Goal: Find specific page/section: Find specific page/section

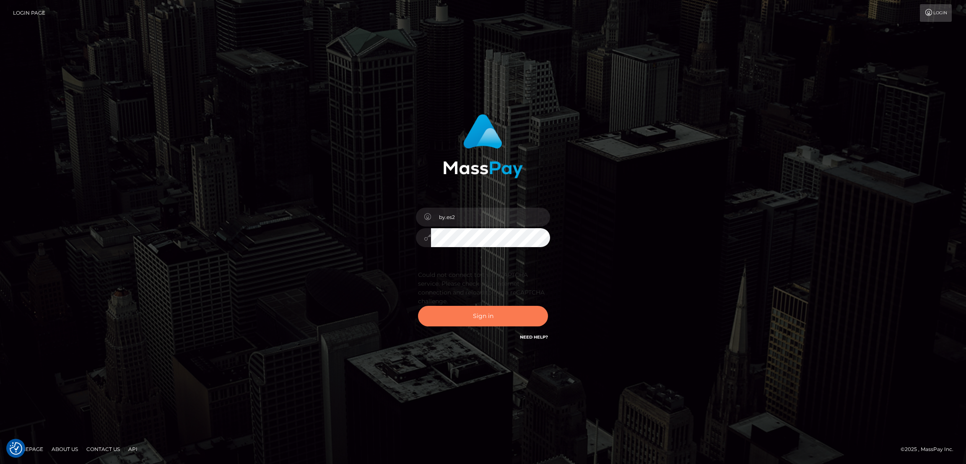
click at [483, 317] on button "Sign in" at bounding box center [483, 316] width 130 height 21
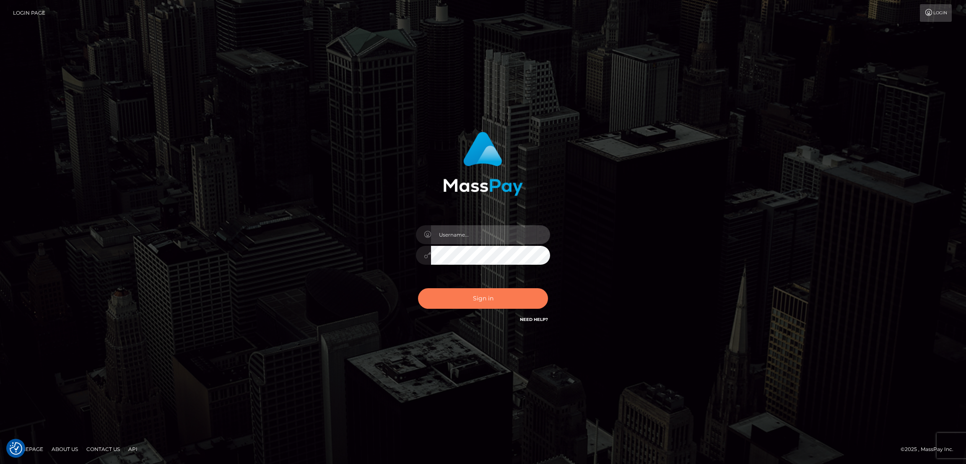
type input "by.es2"
click at [486, 295] on button "Sign in" at bounding box center [483, 298] width 130 height 21
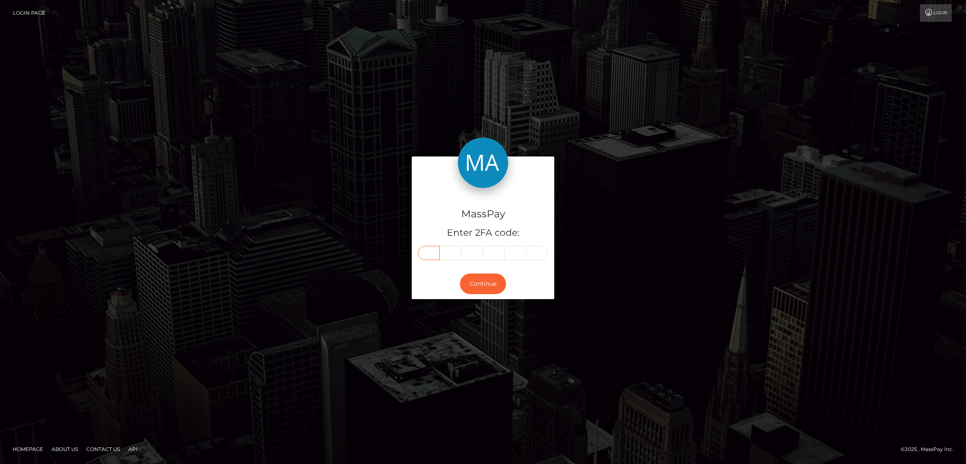
click at [434, 252] on input "text" at bounding box center [429, 253] width 22 height 14
paste input "4"
type input "4"
type input "2"
type input "1"
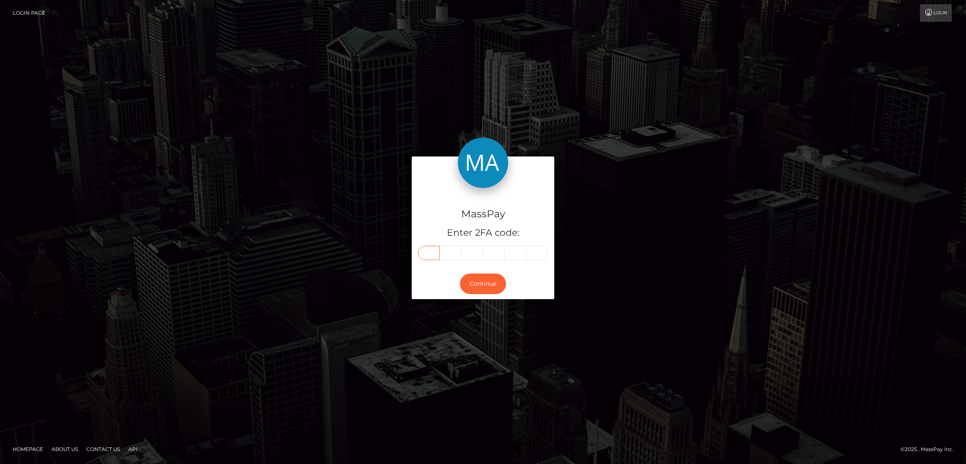
type input "7"
type input "2"
type input "7"
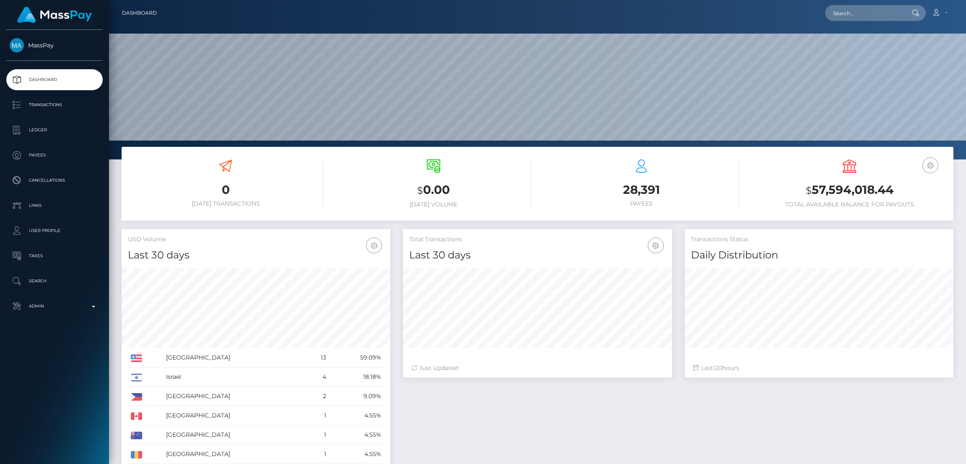
scroll to position [149, 269]
click at [846, 15] on input "text" at bounding box center [864, 13] width 79 height 16
paste input "[PERSON_NAME][EMAIL_ADDRESS][PERSON_NAME][DOMAIN_NAME]"
type input "[PERSON_NAME][EMAIL_ADDRESS][PERSON_NAME][DOMAIN_NAME]"
click at [849, 45] on link "Michaela Laurie" at bounding box center [858, 44] width 67 height 16
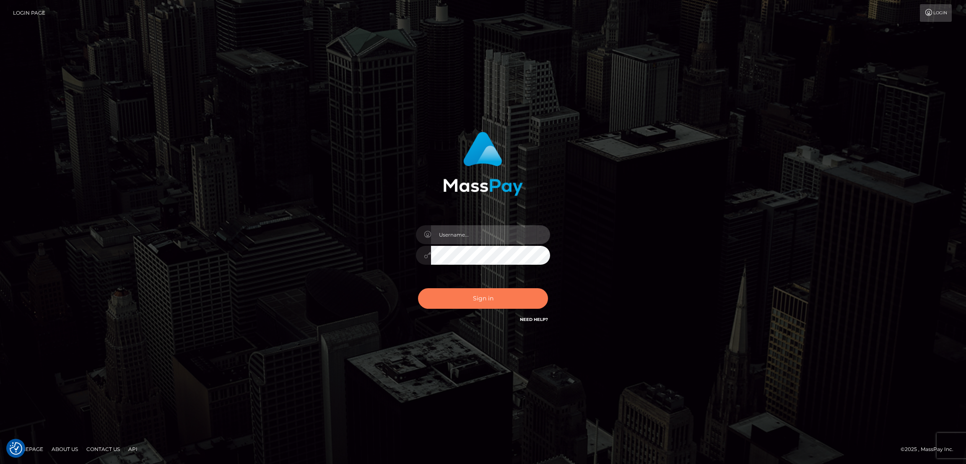
type input "by.es2"
click at [504, 302] on button "Sign in" at bounding box center [483, 298] width 130 height 21
type input "by.es2"
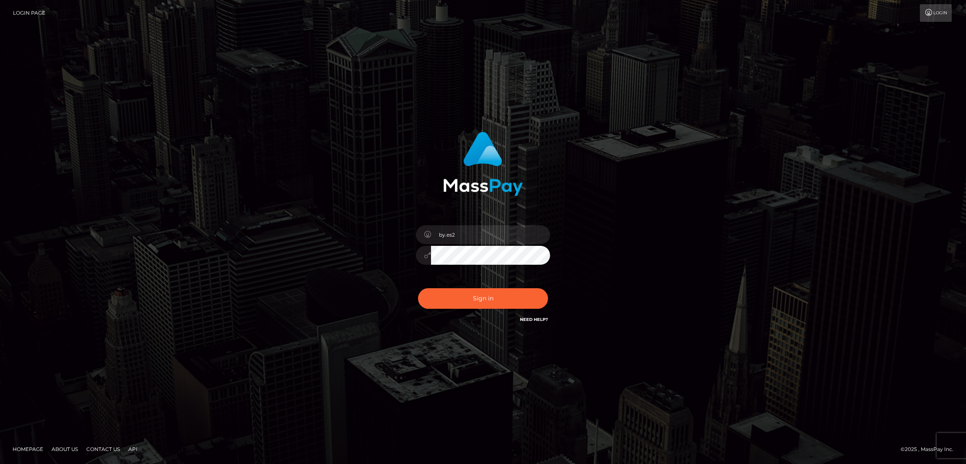
click at [473, 298] on button "Sign in" at bounding box center [483, 298] width 130 height 21
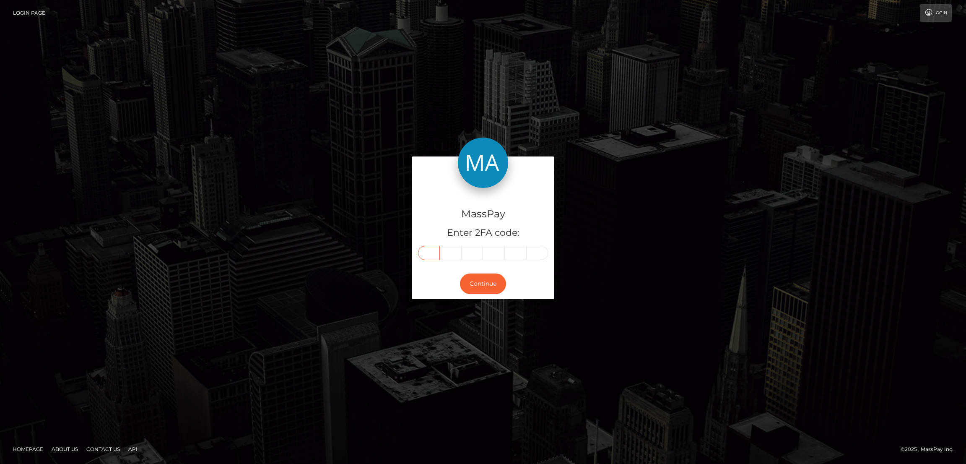
click at [431, 254] on input "text" at bounding box center [429, 253] width 22 height 14
paste input "9"
type input "9"
type input "4"
type input "7"
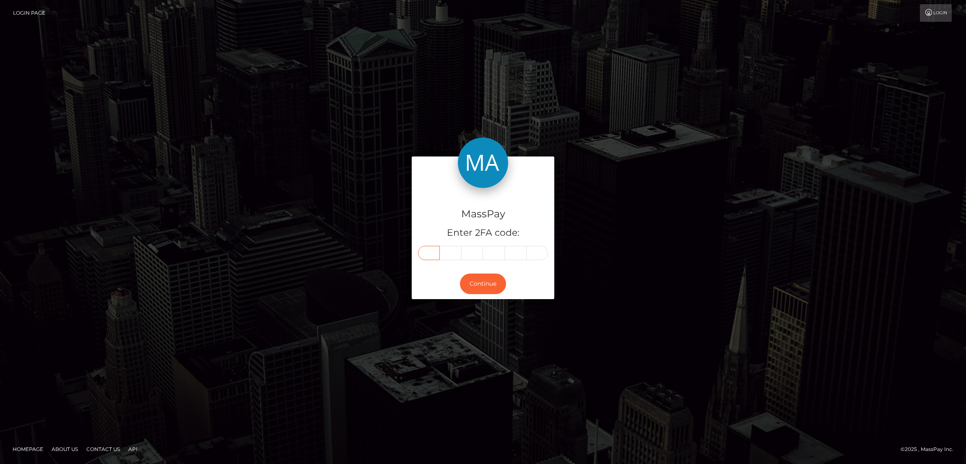
type input "9"
type input "1"
type input "5"
click at [479, 281] on button "Continue" at bounding box center [483, 283] width 46 height 21
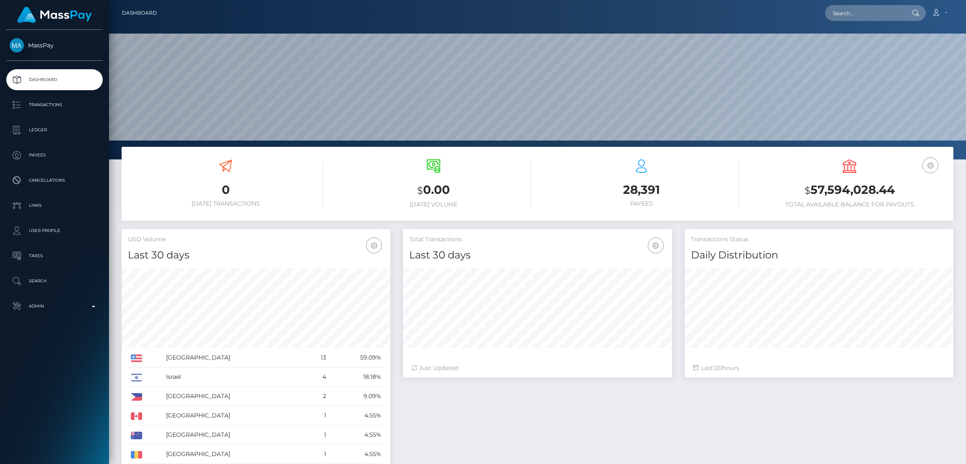
scroll to position [149, 269]
click at [852, 16] on input "text" at bounding box center [864, 13] width 79 height 16
paste input "meg.cobb1213@gmail.com"
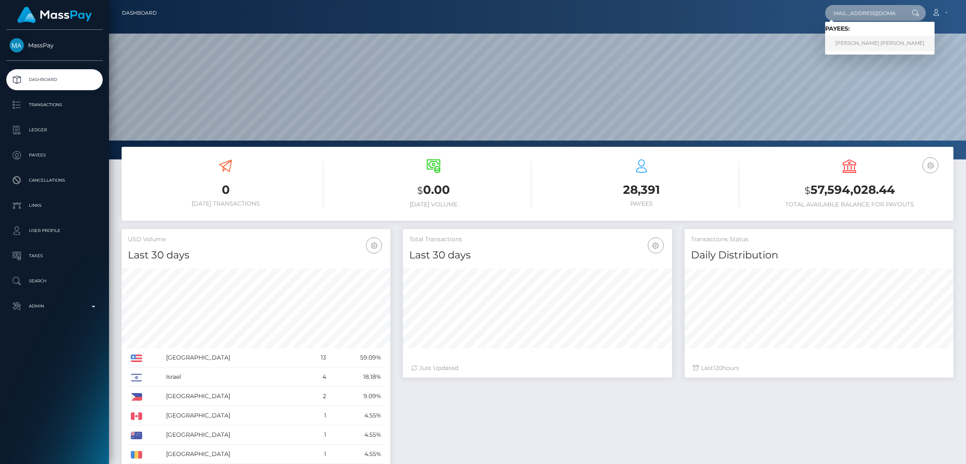
type input "meg.cobb1213@gmail.com"
click at [852, 42] on link "Meg Marie Cobb" at bounding box center [879, 44] width 109 height 16
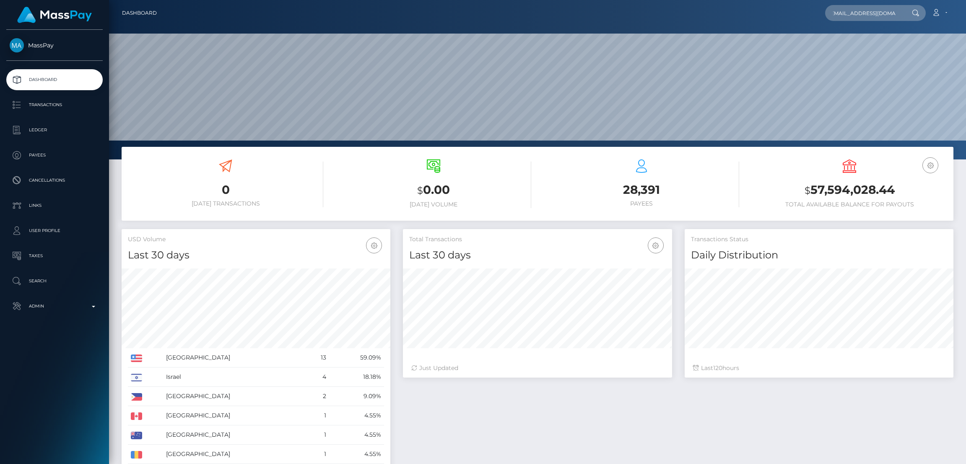
scroll to position [0, 0]
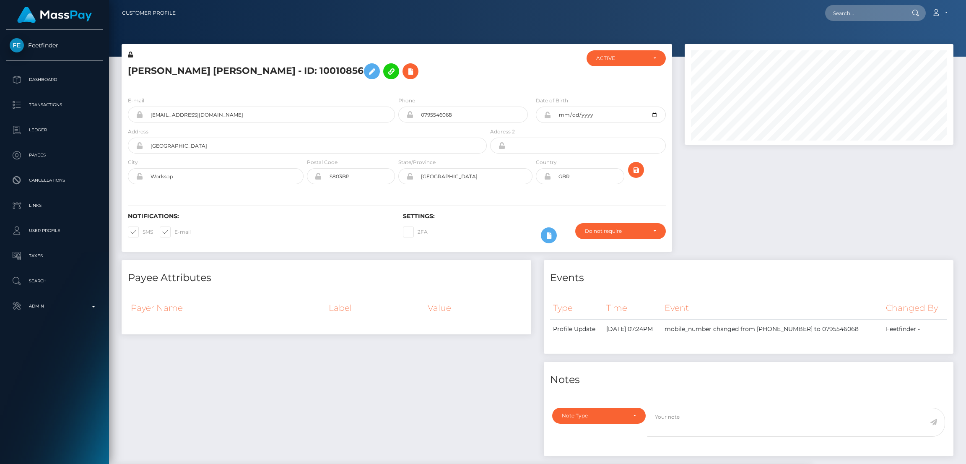
scroll to position [100, 269]
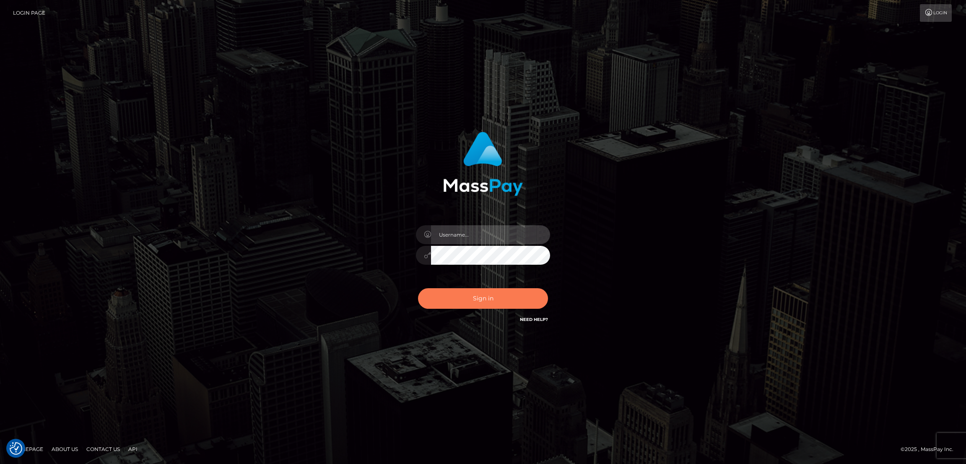
type input "by.es2"
click at [472, 297] on button "Sign in" at bounding box center [483, 298] width 130 height 21
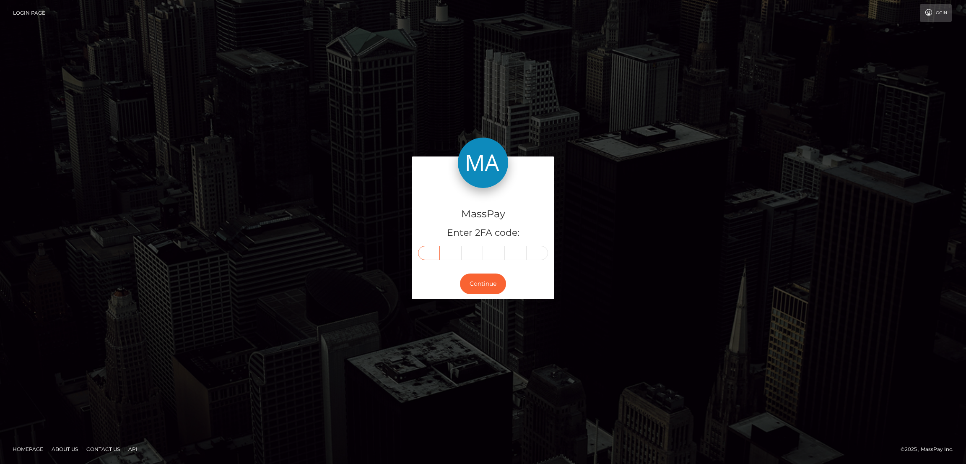
click at [427, 252] on input "text" at bounding box center [429, 253] width 22 height 14
paste input "9"
type input "9"
type input "8"
type input "1"
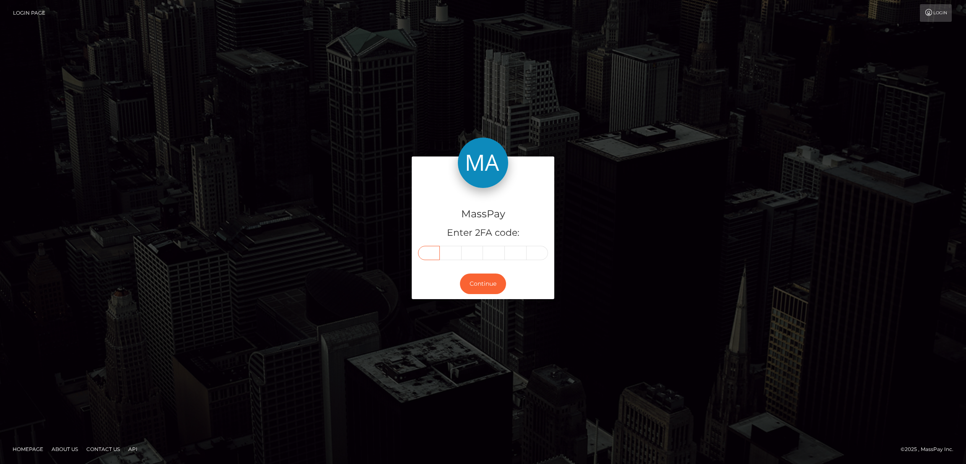
type input "7"
type input "6"
type input "1"
click at [492, 282] on button "Continue" at bounding box center [483, 283] width 46 height 21
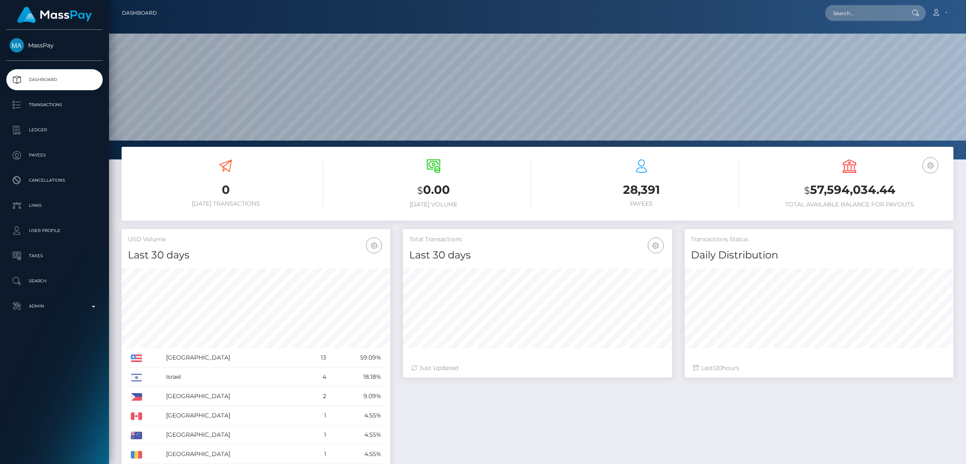
scroll to position [149, 269]
click at [854, 13] on input "text" at bounding box center [864, 13] width 79 height 16
paste input "[EMAIL_ADDRESS][DOMAIN_NAME]"
type input "[EMAIL_ADDRESS][DOMAIN_NAME]"
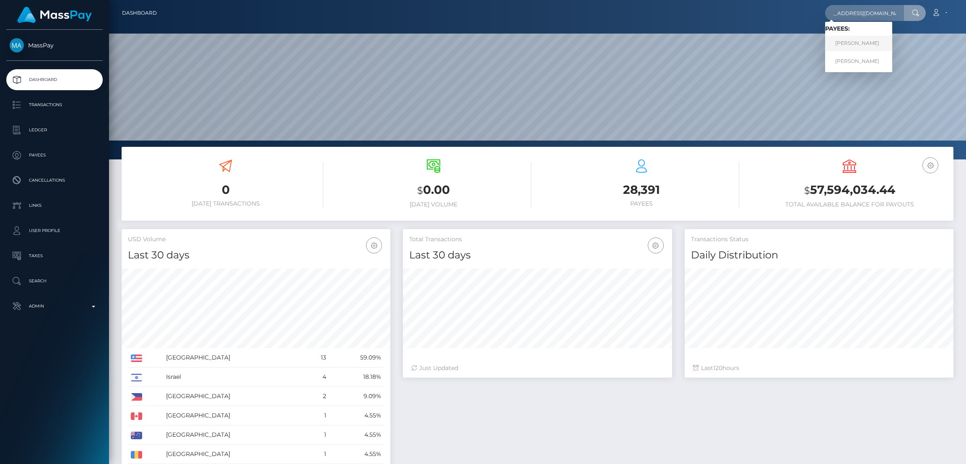
click at [854, 42] on link "SUSANA BELEN HERRERA" at bounding box center [858, 44] width 67 height 16
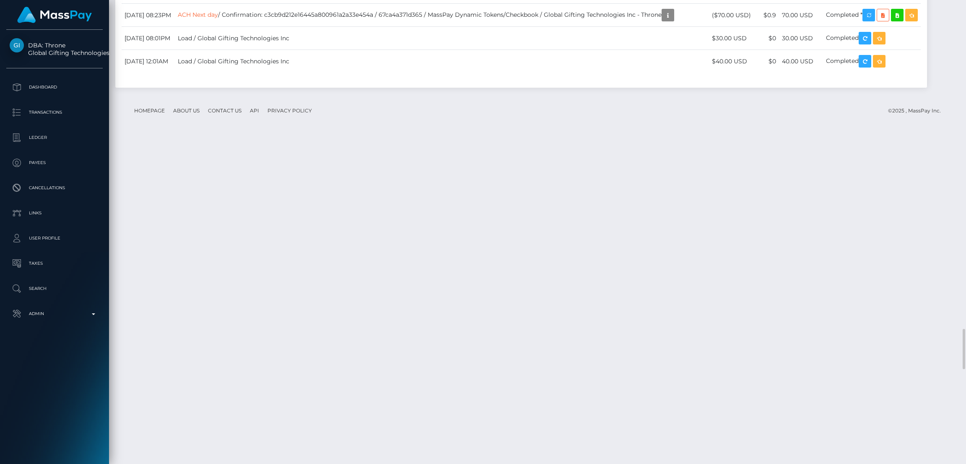
scroll to position [3837, 0]
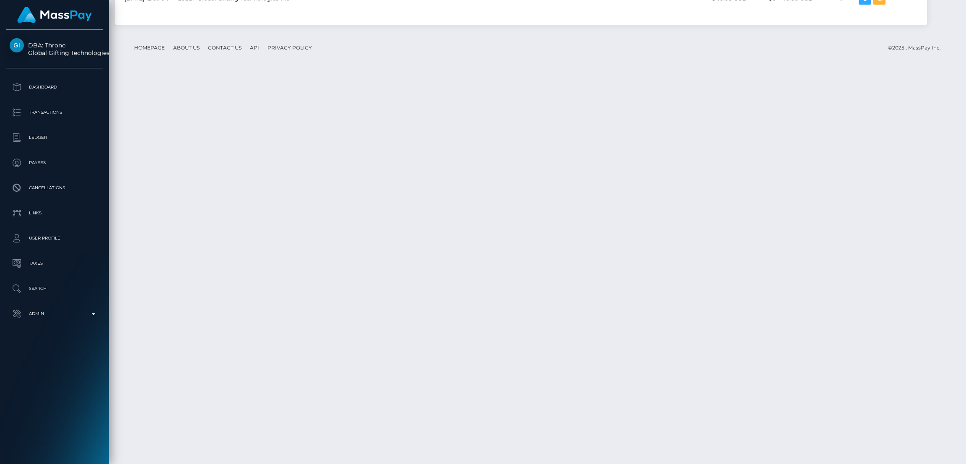
click at [688, 250] on div "Additional Info" at bounding box center [690, 245] width 55 height 16
click at [692, 253] on div at bounding box center [689, 253] width 5 height 3
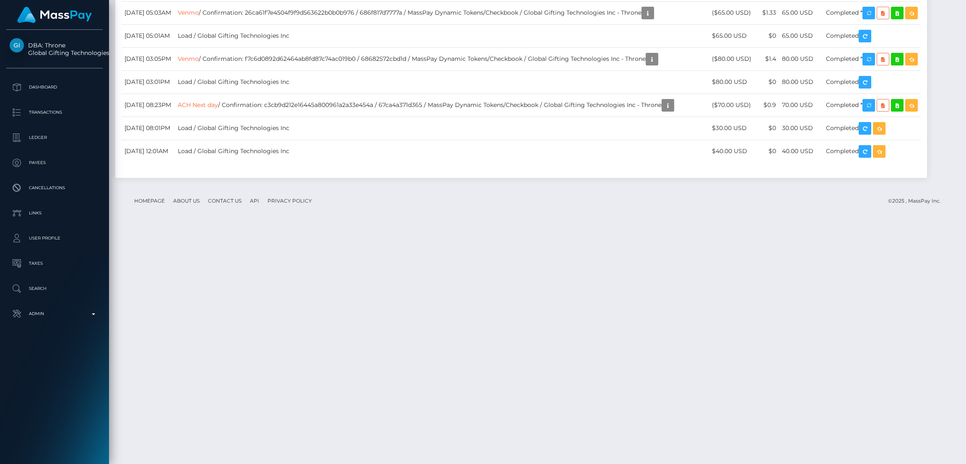
click at [692, 225] on div "Additional Info" at bounding box center [690, 224] width 55 height 16
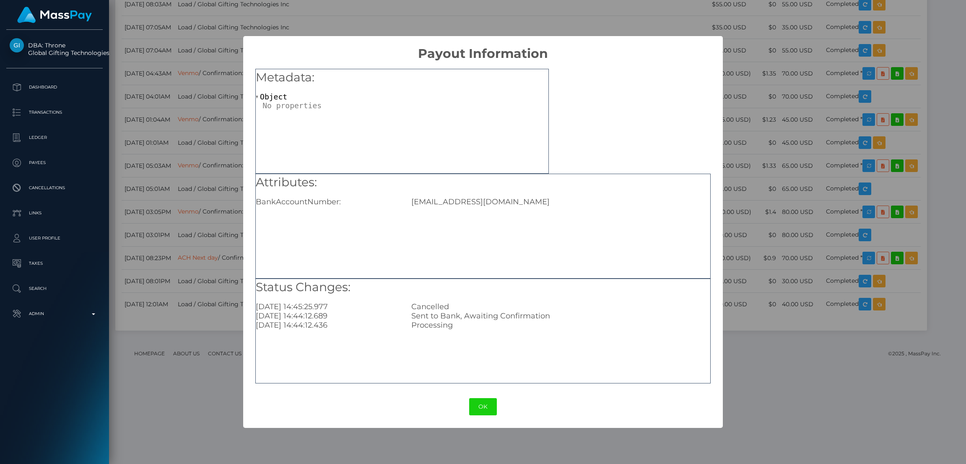
click at [908, 266] on div "× Payout Information Metadata: Object Attributes: BankAccountNumber: Susanainst…" at bounding box center [483, 232] width 966 height 464
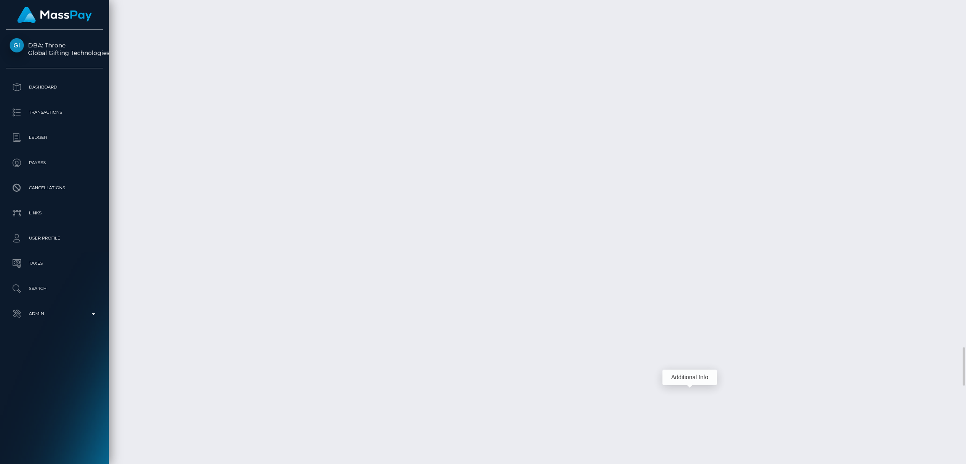
click at [686, 263] on div "Additional Info" at bounding box center [685, 264] width 55 height 16
click at [686, 260] on div "Additional Info" at bounding box center [685, 264] width 55 height 16
click at [686, 256] on div "Additional Info" at bounding box center [685, 264] width 55 height 16
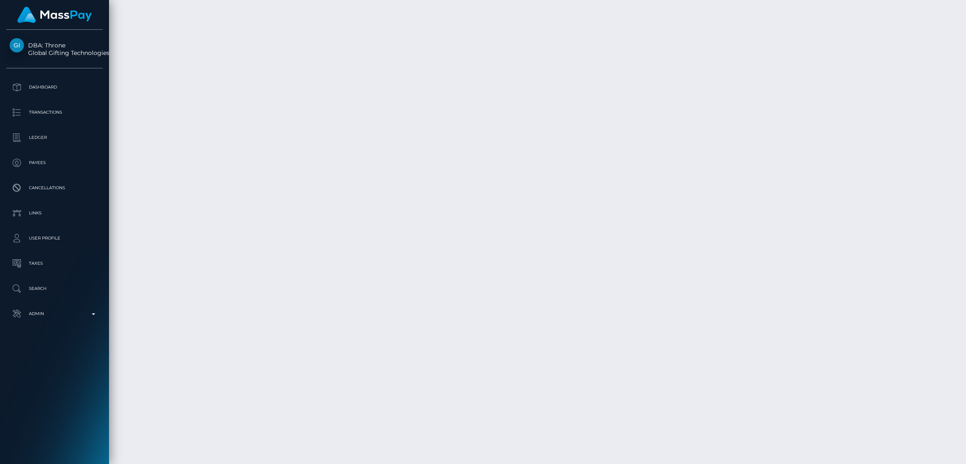
click at [686, 256] on body "DBA: Throne Global Gifting Technologies Inc Dashboard Transactions Ledger Payees" at bounding box center [483, 232] width 966 height 464
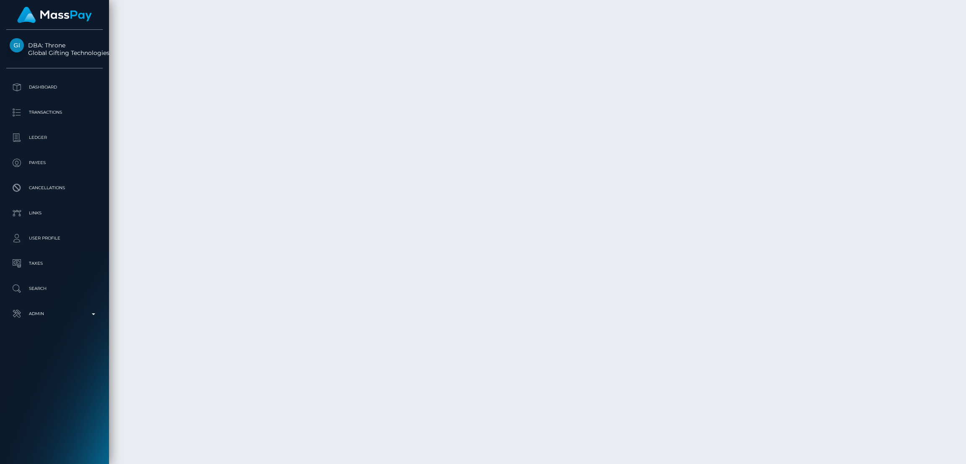
click at [686, 260] on body "DBA: Throne Global Gifting Technologies Inc Dashboard Transactions Ledger Payees" at bounding box center [483, 232] width 966 height 464
click at [685, 257] on div "Additional Info" at bounding box center [685, 264] width 55 height 16
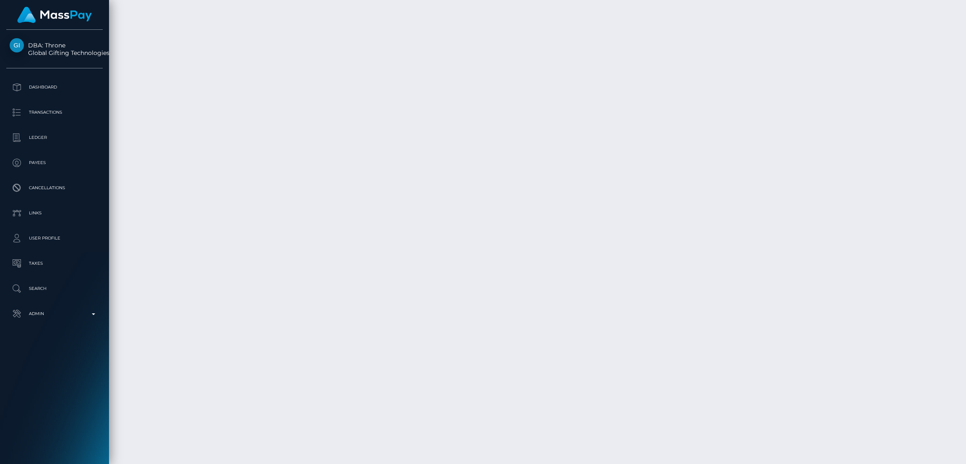
click at [689, 256] on body "DBA: Throne Global Gifting Technologies Inc Dashboard Transactions Ledger Payees" at bounding box center [483, 232] width 966 height 464
click at [689, 257] on div "Additional Info" at bounding box center [685, 264] width 55 height 16
click at [689, 382] on div "Additional Info" at bounding box center [686, 386] width 55 height 16
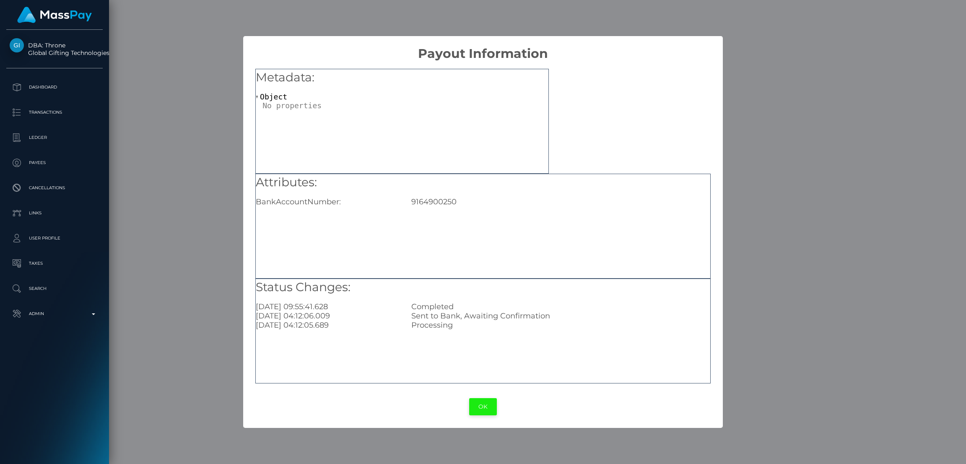
click at [489, 406] on button "OK" at bounding box center [483, 406] width 28 height 17
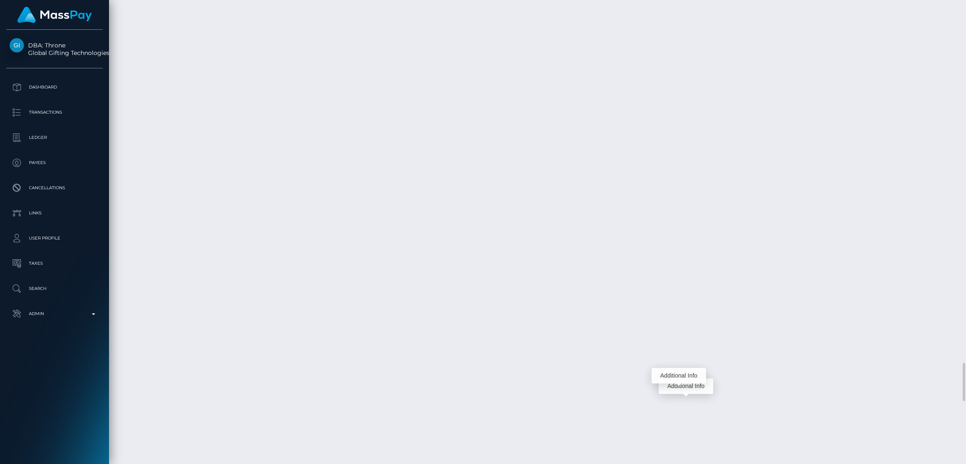
click at [680, 377] on div "Additional Info" at bounding box center [679, 376] width 55 height 16
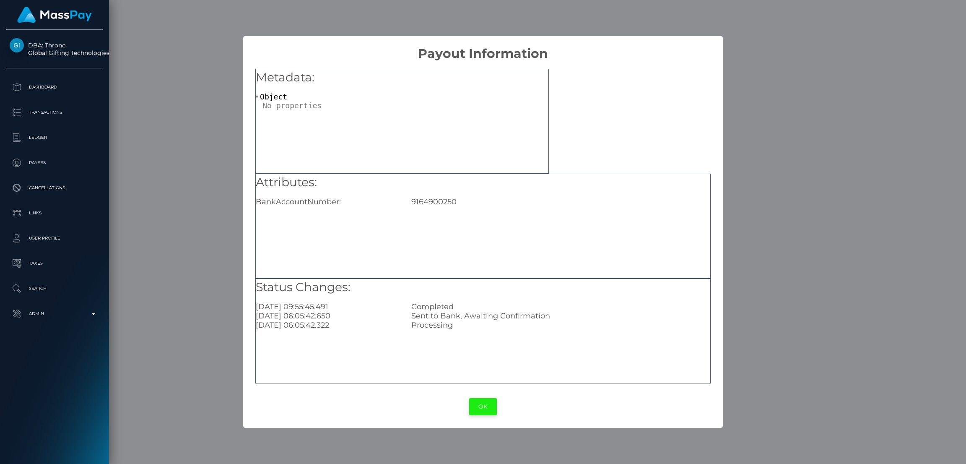
click at [484, 403] on button "OK" at bounding box center [483, 406] width 28 height 17
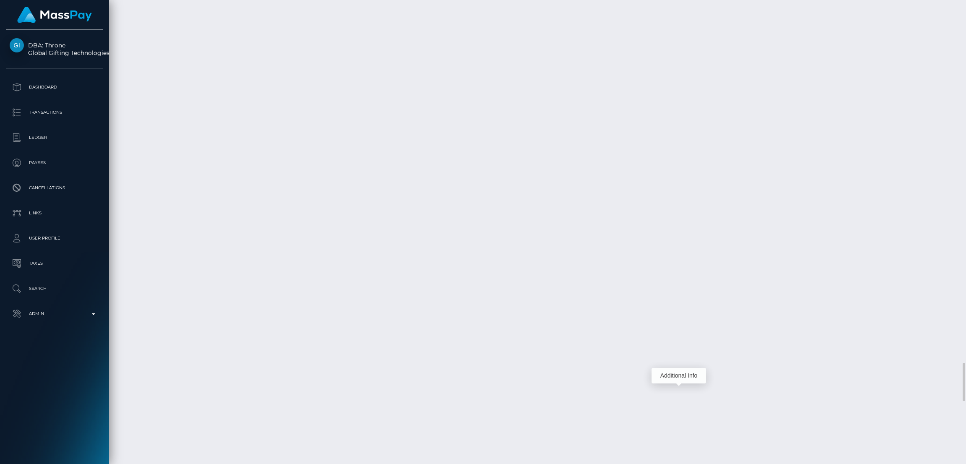
scroll to position [4529, 0]
click at [690, 420] on div "Additional Info" at bounding box center [685, 414] width 55 height 16
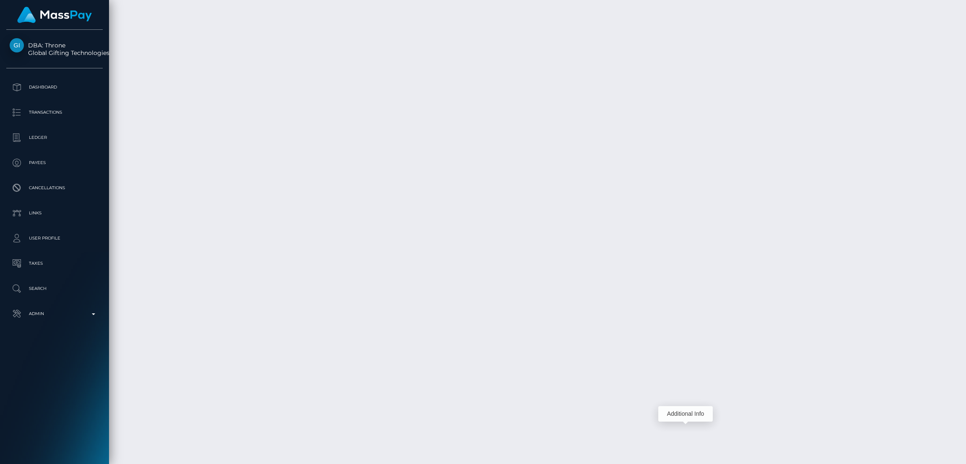
click at [690, 416] on div "Additional Info" at bounding box center [685, 414] width 55 height 16
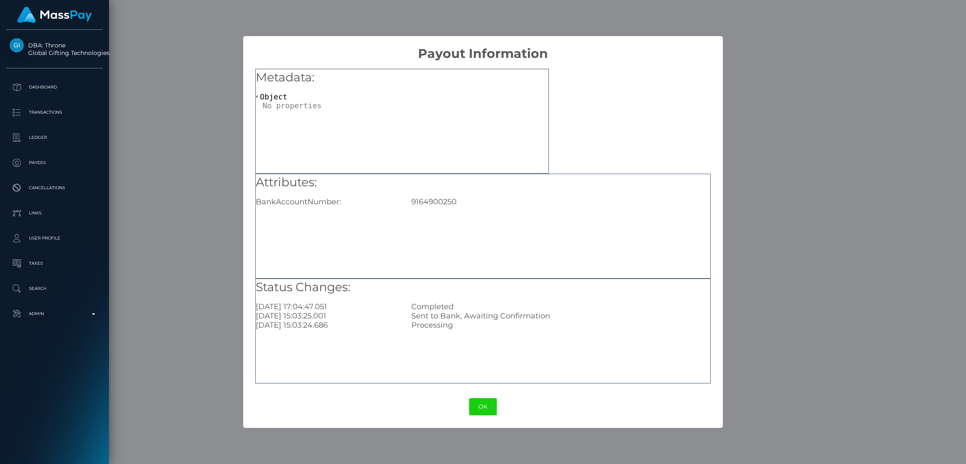
click at [729, 292] on div "× Payout Information Metadata: Object Attributes: BankAccountNumber: 9164900250…" at bounding box center [483, 232] width 966 height 464
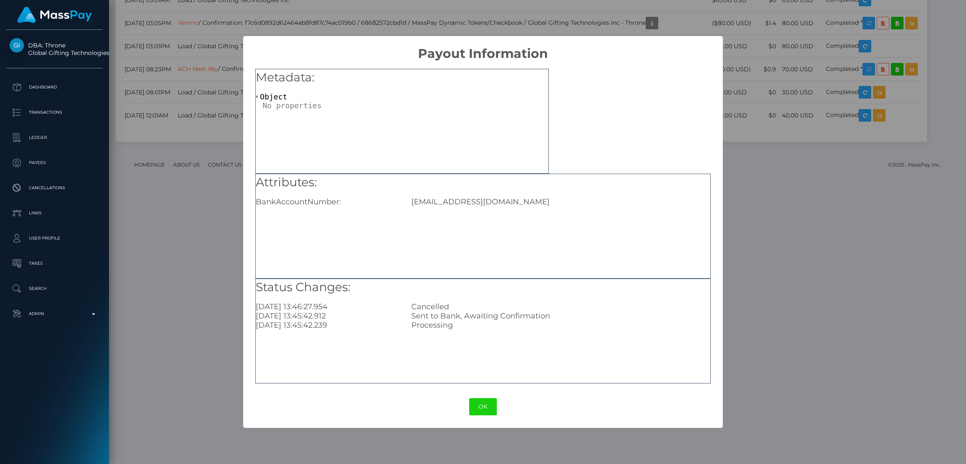
click at [587, 229] on div "Attributes: BankAccountNumber: Susanainstagram2962@gmail.com" at bounding box center [482, 226] width 455 height 105
click at [487, 405] on button "OK" at bounding box center [483, 406] width 28 height 17
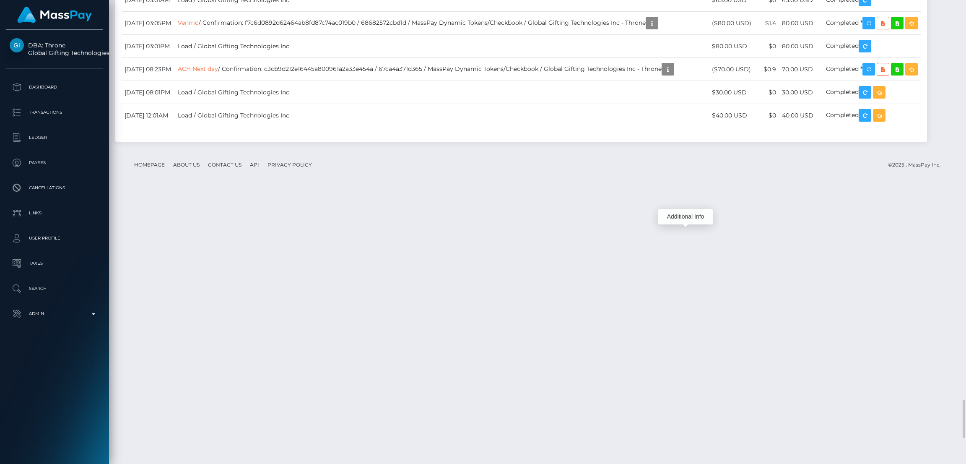
scroll to position [4152, 0]
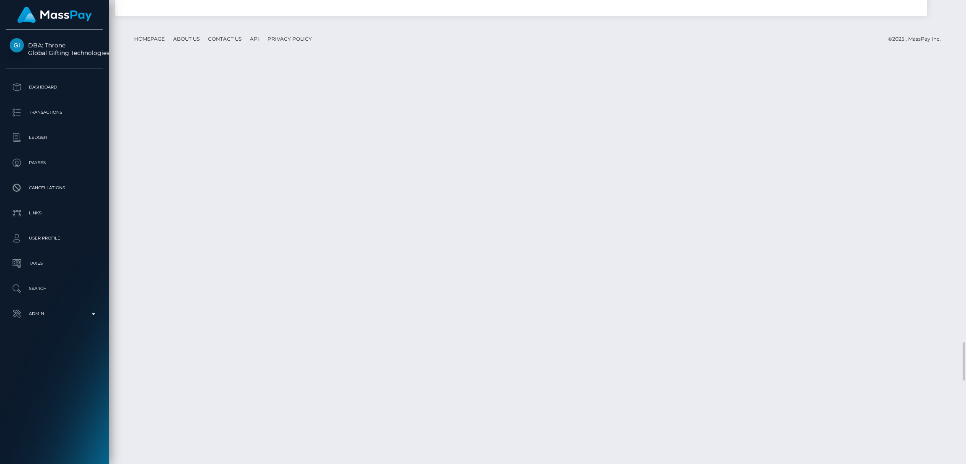
click at [692, 244] on div at bounding box center [689, 244] width 5 height 3
click at [690, 245] on div at bounding box center [689, 244] width 5 height 3
click at [690, 244] on body "DBA: Throne Global Gifting Technologies Inc Dashboard Transactions Ledger Payees" at bounding box center [483, 232] width 966 height 464
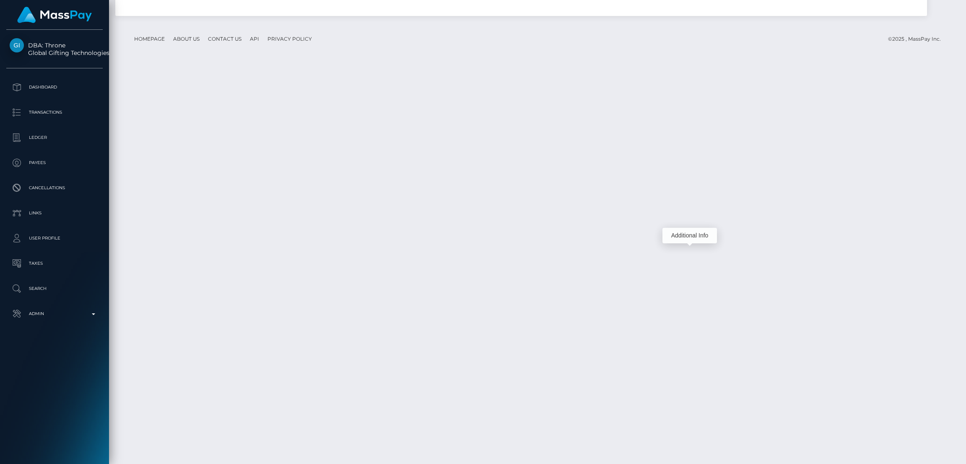
click at [690, 240] on div "Additional Info" at bounding box center [690, 236] width 55 height 16
click at [689, 240] on div "Additional Info" at bounding box center [690, 236] width 55 height 16
click at [689, 240] on body "DBA: Throne Global Gifting Technologies Inc Dashboard Transactions Ledger Payees" at bounding box center [483, 232] width 966 height 464
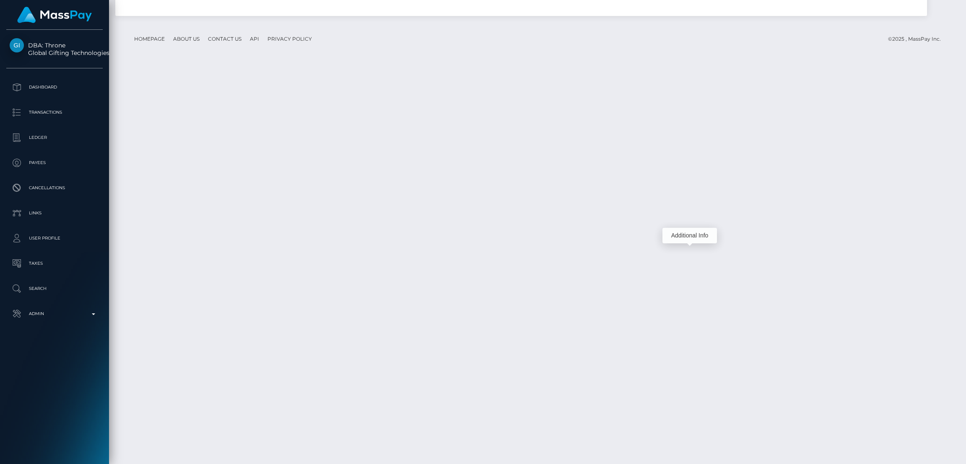
click at [675, 235] on div "Additional Info" at bounding box center [690, 236] width 55 height 16
click at [684, 179] on body "DBA: Throne Global Gifting Technologies Inc Dashboard Transactions Ledger Payees" at bounding box center [483, 232] width 966 height 464
click at [683, 177] on div "Additional Info" at bounding box center [684, 176] width 55 height 16
click at [687, 149] on div "Additional Info" at bounding box center [686, 147] width 55 height 16
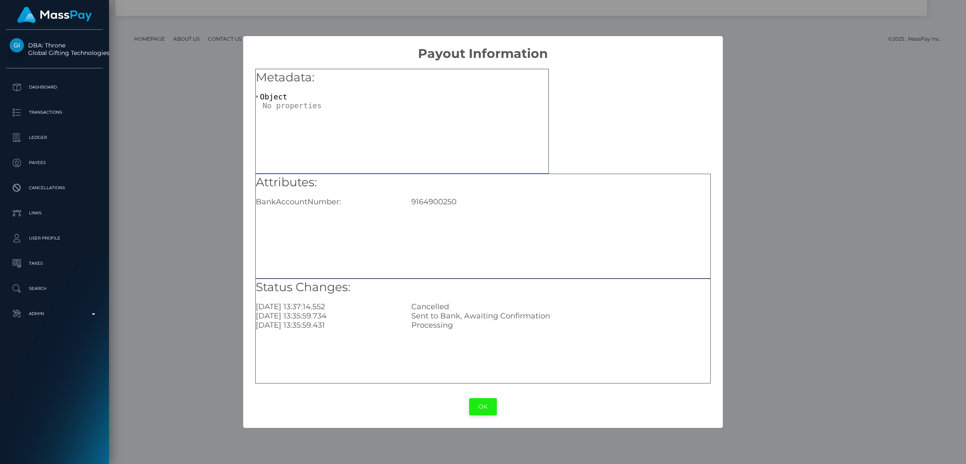
click at [485, 406] on button "OK" at bounding box center [483, 406] width 28 height 17
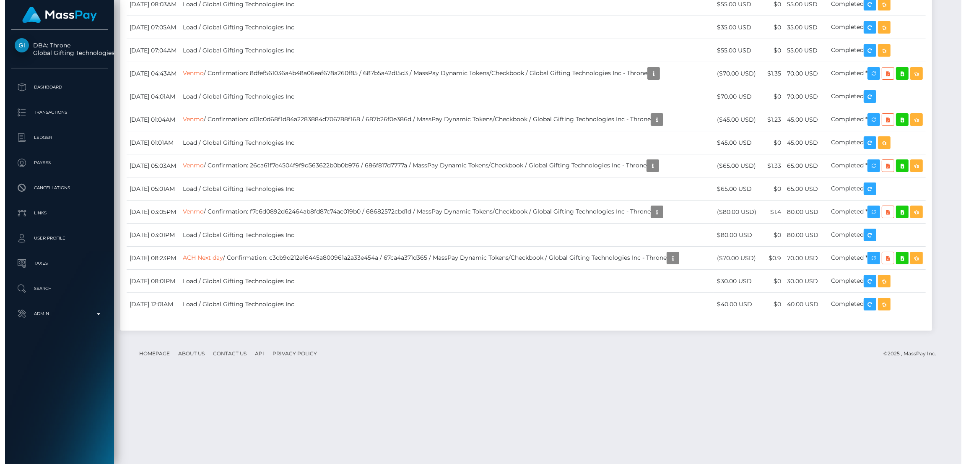
scroll to position [4152, 0]
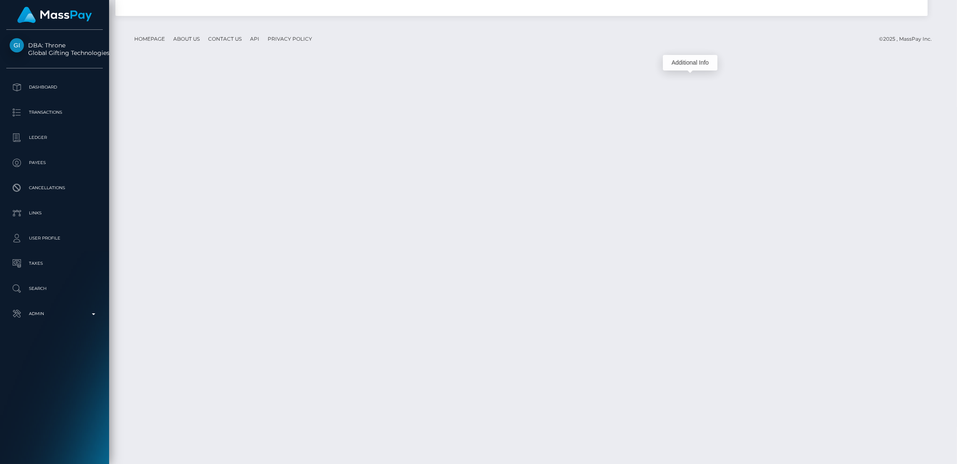
click at [683, 63] on div "Additional Info" at bounding box center [690, 63] width 55 height 16
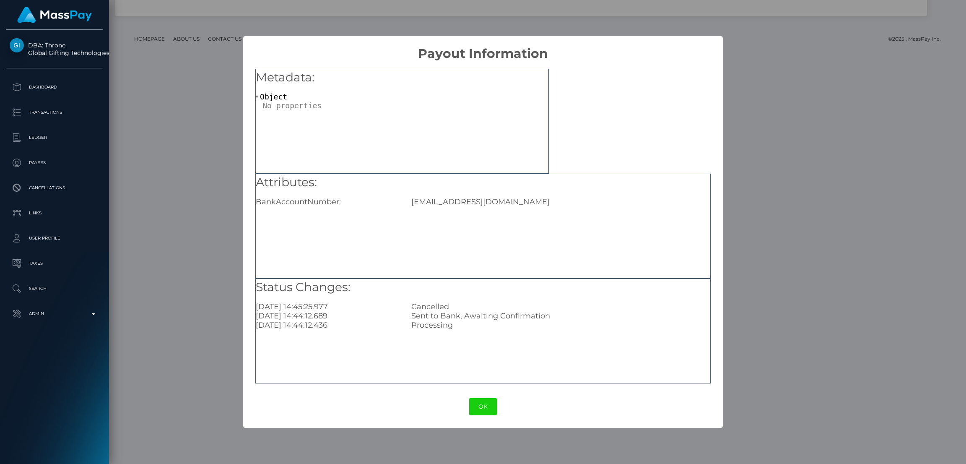
scroll to position [100, 269]
click at [485, 403] on button "OK" at bounding box center [483, 406] width 28 height 17
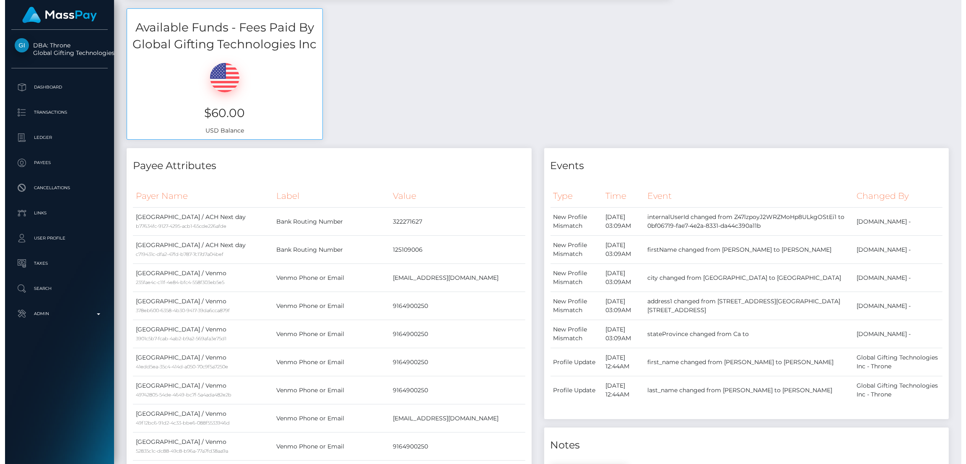
scroll to position [0, 0]
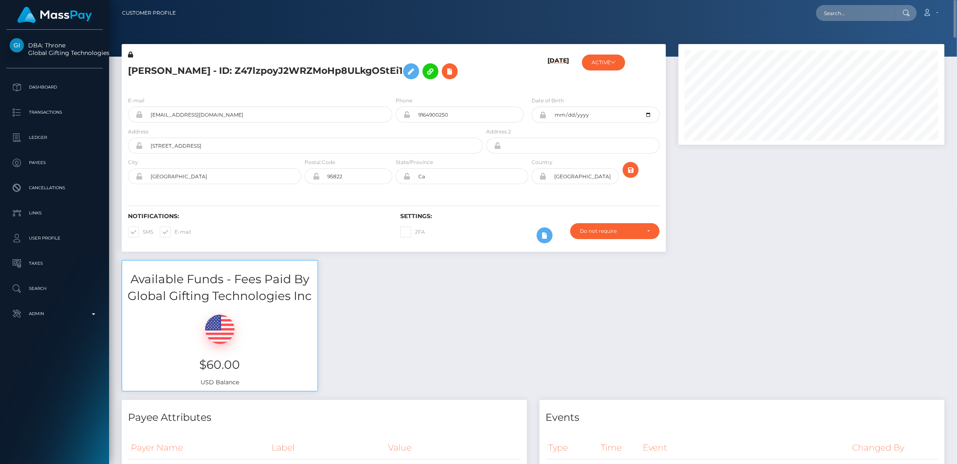
click at [176, 68] on h5 "SUSANA BELEN HERRERA - ID: Z47lzpoyJ2WRZMoHp8ULkgOStEi1" at bounding box center [303, 71] width 350 height 24
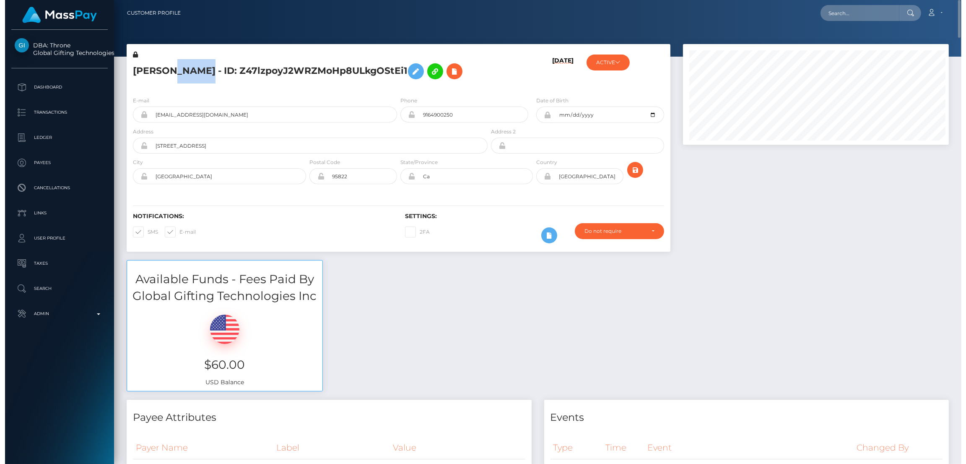
scroll to position [100, 269]
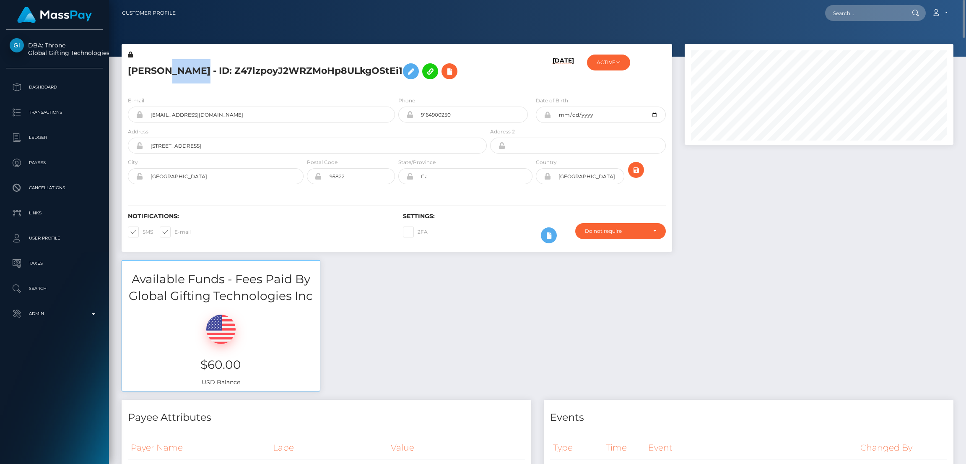
click at [176, 68] on h5 "SUSANA BELEN HERRERA - ID: Z47lzpoyJ2WRZMoHp8ULkgOStEi1" at bounding box center [305, 71] width 354 height 24
copy h5 "SUSANA BELEN HERRERA - ID: Z47lzpoyJ2WRZMoHp8ULkgOStEi1"
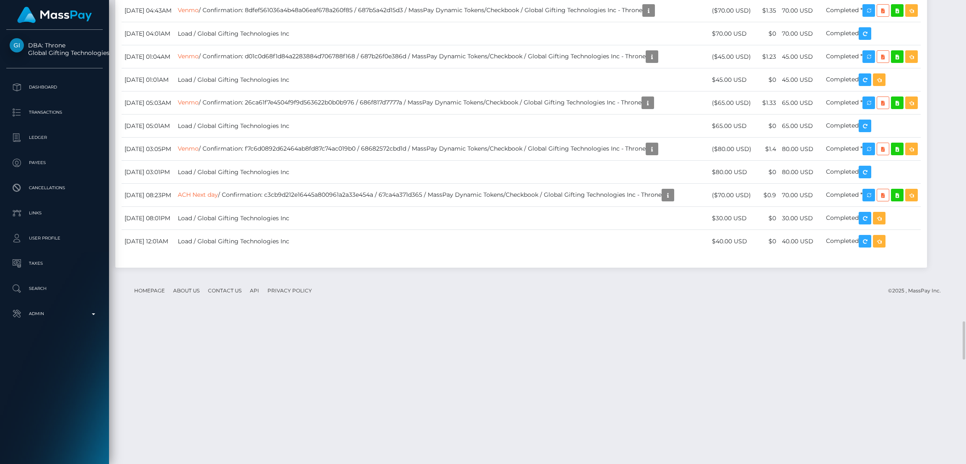
scroll to position [4152, 0]
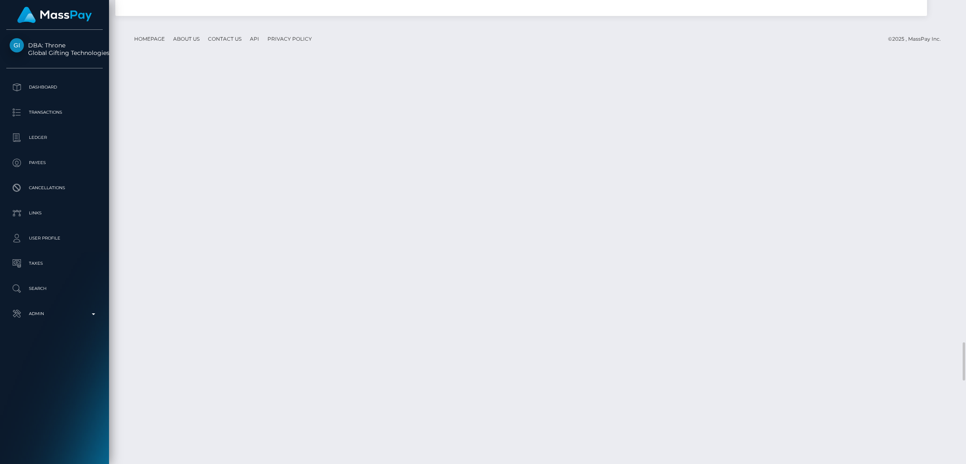
drag, startPoint x: 122, startPoint y: 76, endPoint x: 890, endPoint y: 188, distance: 776.9
copy tbody "September 23, 2025 05:45PM Venmo / Confirmation: ab5bab14de43479694ecfc38a9ee28…"
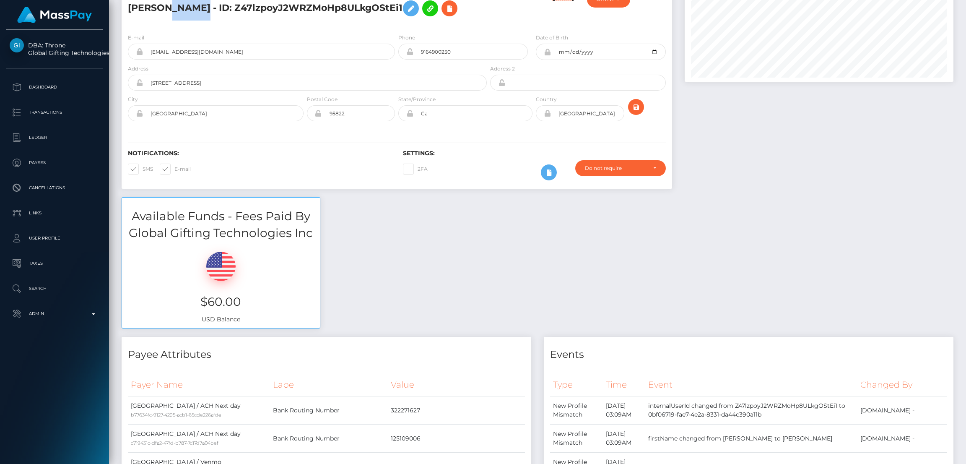
scroll to position [0, 0]
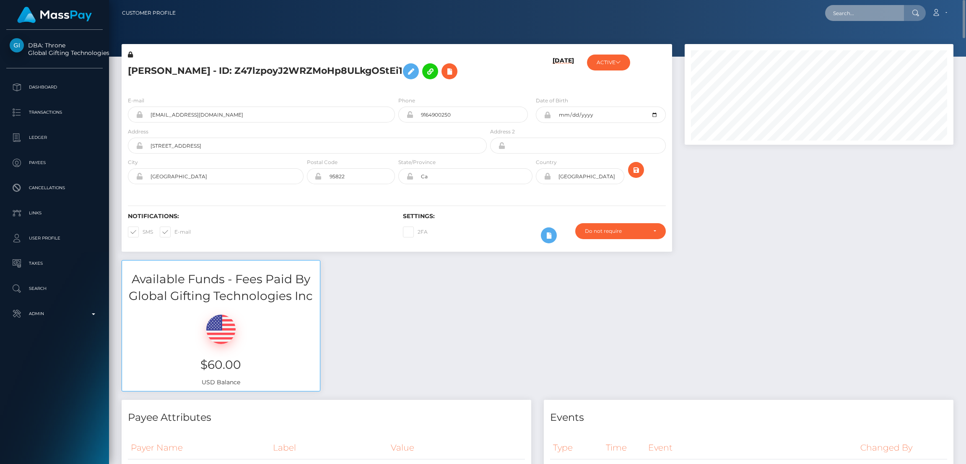
click at [852, 13] on input "text" at bounding box center [864, 13] width 79 height 16
paste input "jiyahshan@gmail.com"
type input "jiyahshan@gmail.com"
click at [856, 41] on link "SANJIYAH SHANMUGAM" at bounding box center [870, 44] width 91 height 16
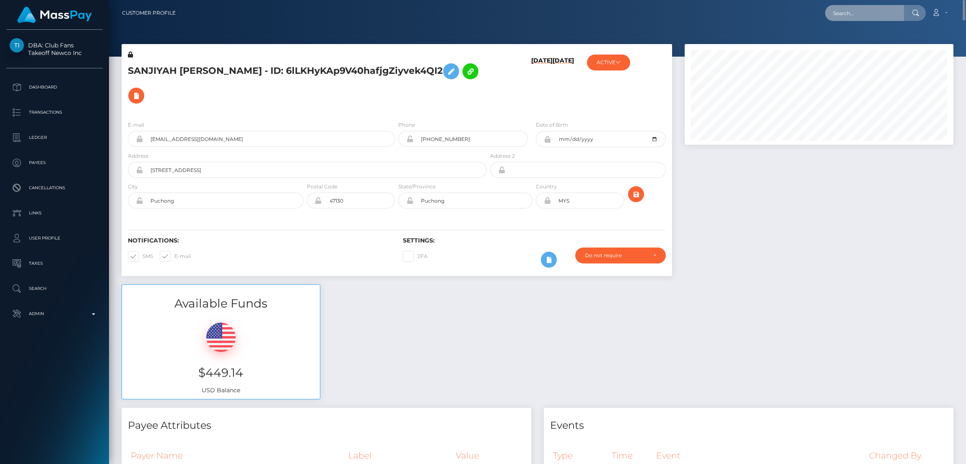
click at [842, 13] on input "text" at bounding box center [864, 13] width 79 height 16
paste input "[EMAIL_ADDRESS][DOMAIN_NAME]"
type input "[EMAIL_ADDRESS][DOMAIN_NAME]"
click at [847, 46] on link "ANIA AHAMED" at bounding box center [858, 44] width 67 height 16
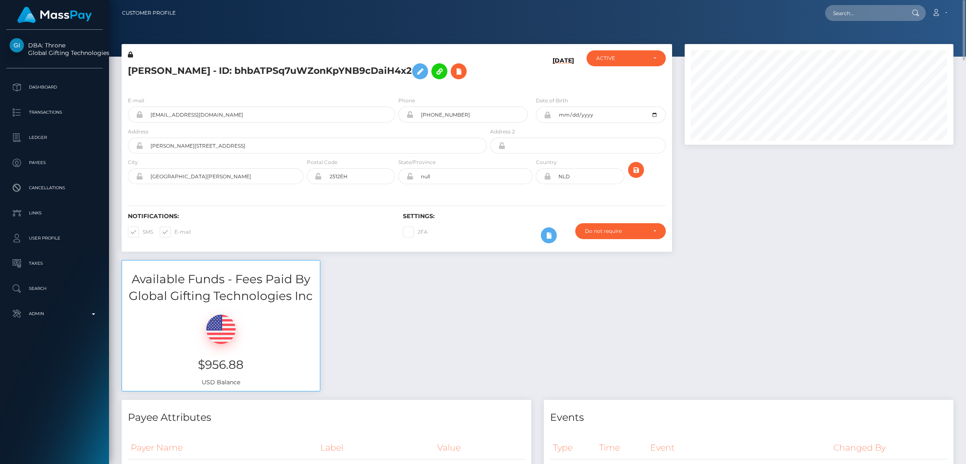
drag, startPoint x: 845, startPoint y: 21, endPoint x: 851, endPoint y: 14, distance: 9.8
click at [845, 20] on div "Loading... Loading... Account Edit Profile Logout" at bounding box center [567, 13] width 771 height 18
click at [852, 14] on input "text" at bounding box center [864, 13] width 79 height 16
paste input "[EMAIL_ADDRESS][DOMAIN_NAME]"
type input "[EMAIL_ADDRESS][DOMAIN_NAME]"
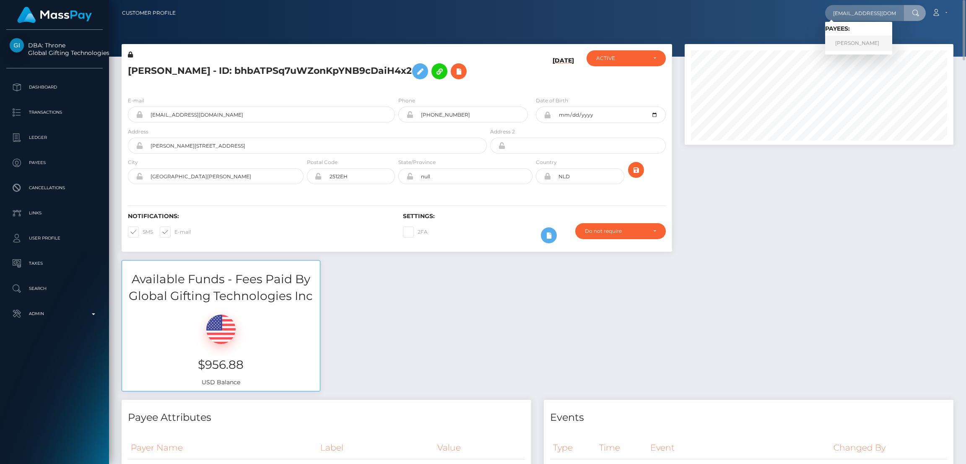
click at [847, 45] on link "[PERSON_NAME]" at bounding box center [858, 44] width 67 height 16
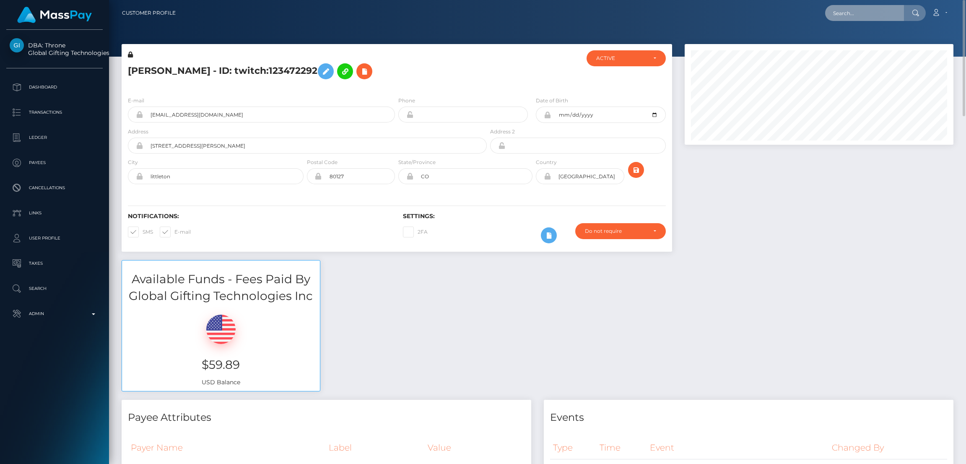
click at [843, 10] on input "text" at bounding box center [864, 13] width 79 height 16
paste input "bprabbit15@gmail.com"
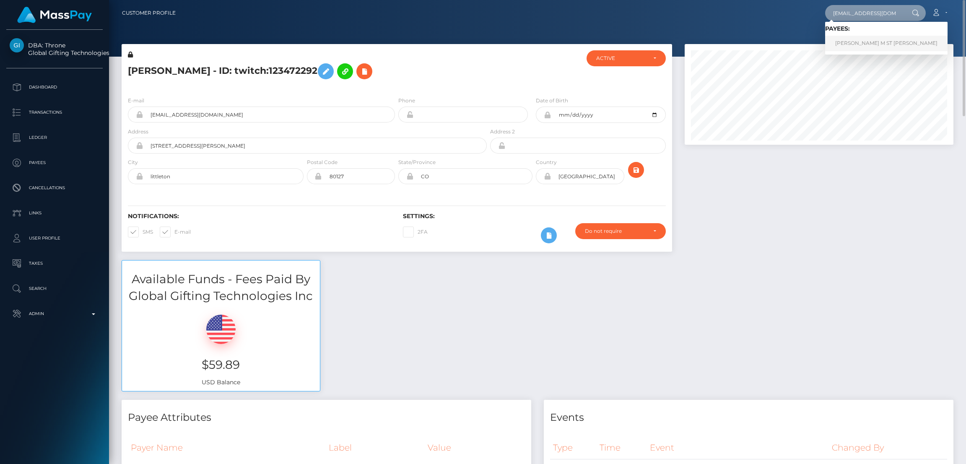
type input "bprabbit15@gmail.com"
click at [856, 41] on link "DEREK M ST PETERS" at bounding box center [886, 44] width 122 height 16
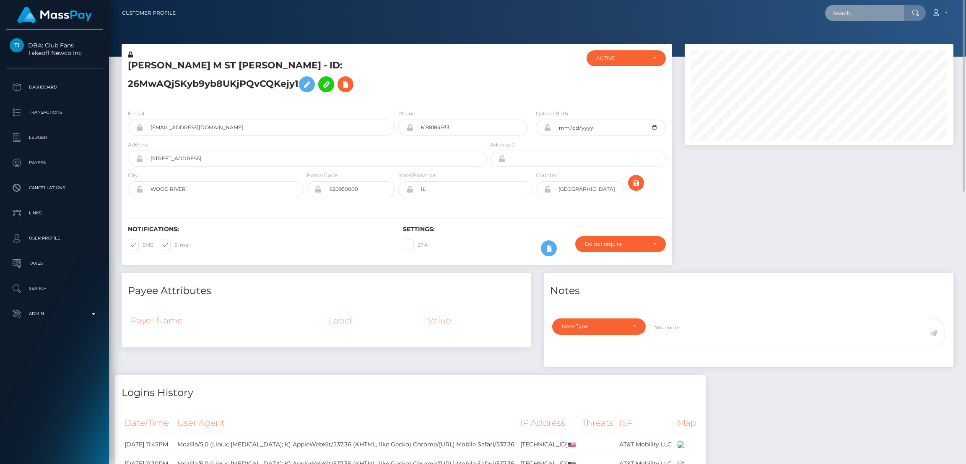
click at [841, 9] on input "text" at bounding box center [864, 13] width 79 height 16
paste input "wynnettllc@gmail.com"
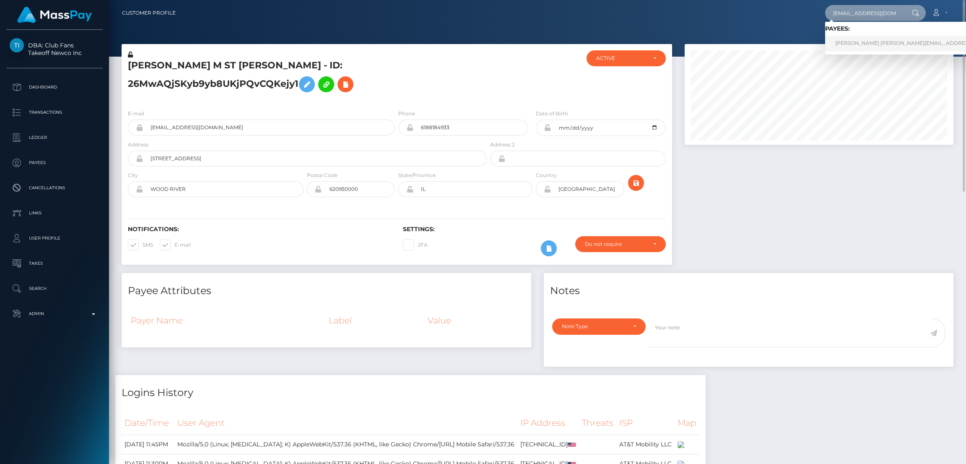
type input "wynnettllc@gmail.com"
click at [856, 40] on link "Angela Wynnettllc@gmail.com" at bounding box center [926, 44] width 202 height 16
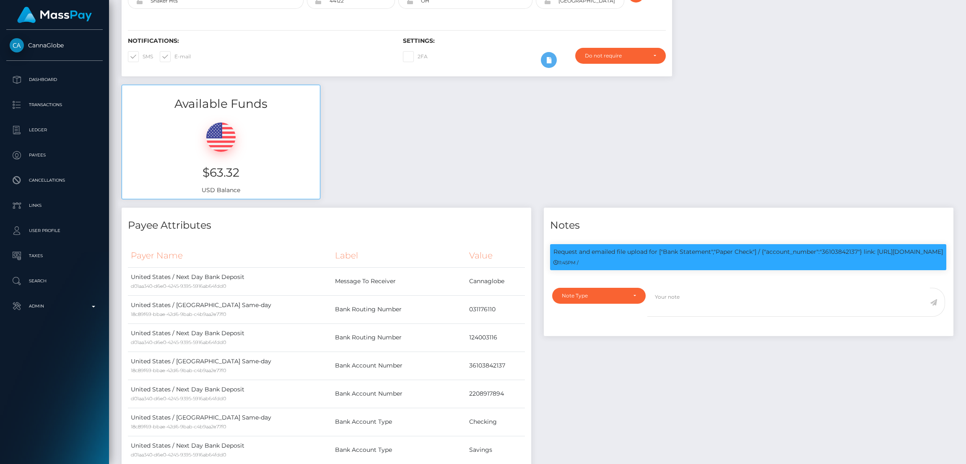
scroll to position [100, 269]
click at [588, 247] on p "Request and emailed file upload for ["Bank Statement","Paper Check"] / {"accoun…" at bounding box center [749, 251] width 390 height 9
drag, startPoint x: 589, startPoint y: 247, endPoint x: 912, endPoint y: 255, distance: 323.0
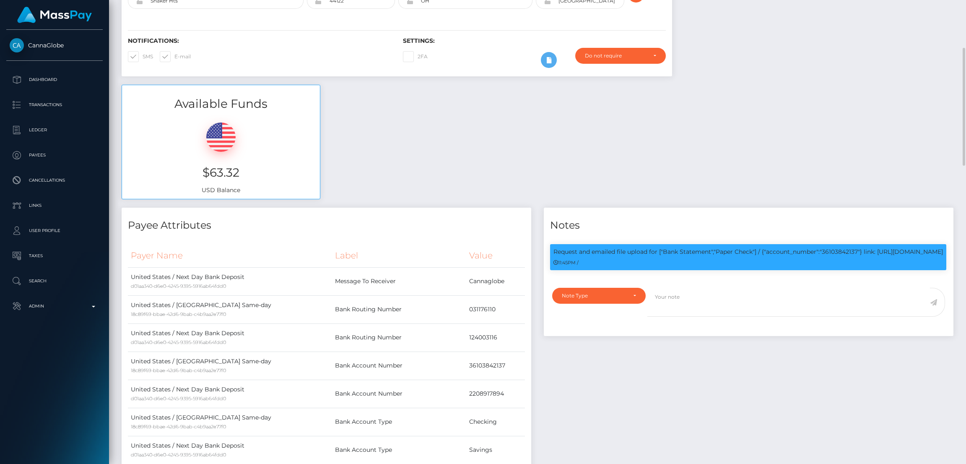
click at [917, 258] on div "11:45PM /" at bounding box center [749, 262] width 390 height 9
click at [578, 247] on p "Request and emailed file upload for ["Bank Statement","Paper Check"] / {"accoun…" at bounding box center [749, 251] width 390 height 9
click at [627, 250] on p "Request and emailed file upload for ["Bank Statement","Paper Check"] / {"accoun…" at bounding box center [749, 251] width 390 height 9
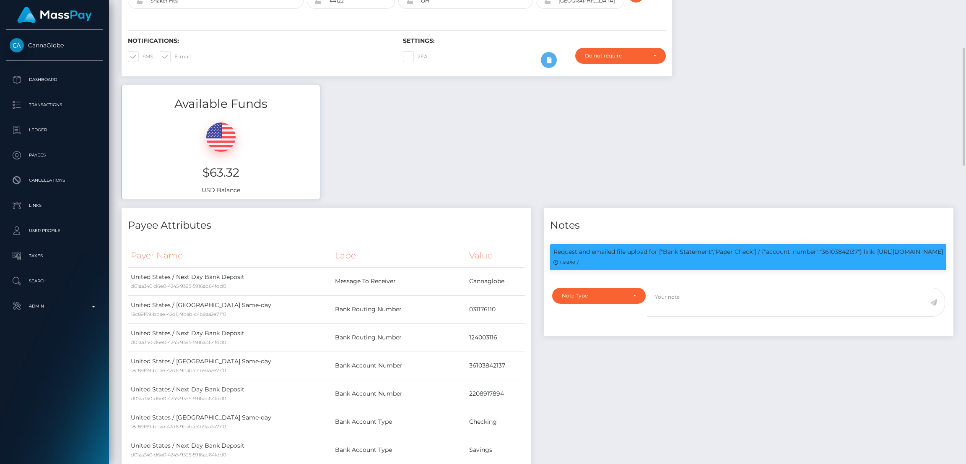
drag, startPoint x: 636, startPoint y: 249, endPoint x: 554, endPoint y: 250, distance: 81.4
click at [554, 250] on p "Request and emailed file upload for ["Bank Statement","Paper Check"] / {"accoun…" at bounding box center [749, 251] width 390 height 9
copy p "https://l.maspay.io/VkVNv"
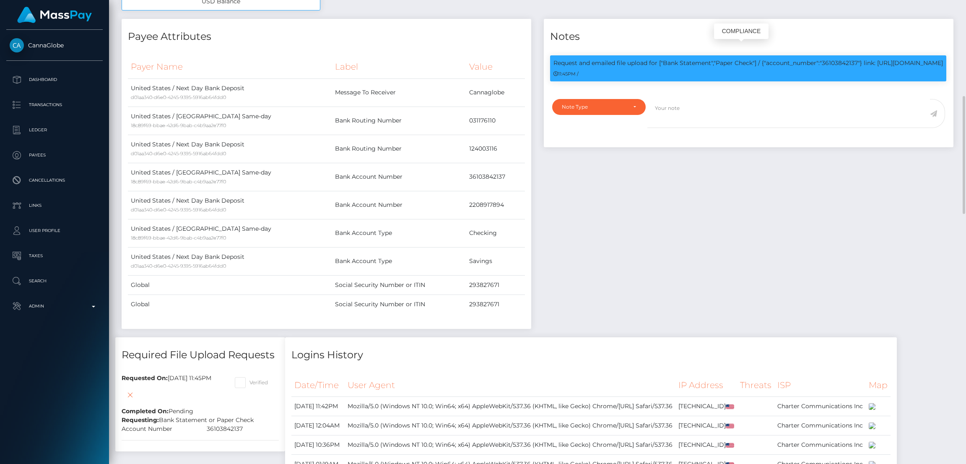
click at [843, 59] on p "Request and emailed file upload for ["Bank Statement","Paper Check"] / {"accoun…" at bounding box center [749, 63] width 390 height 9
copy p "36103842137"
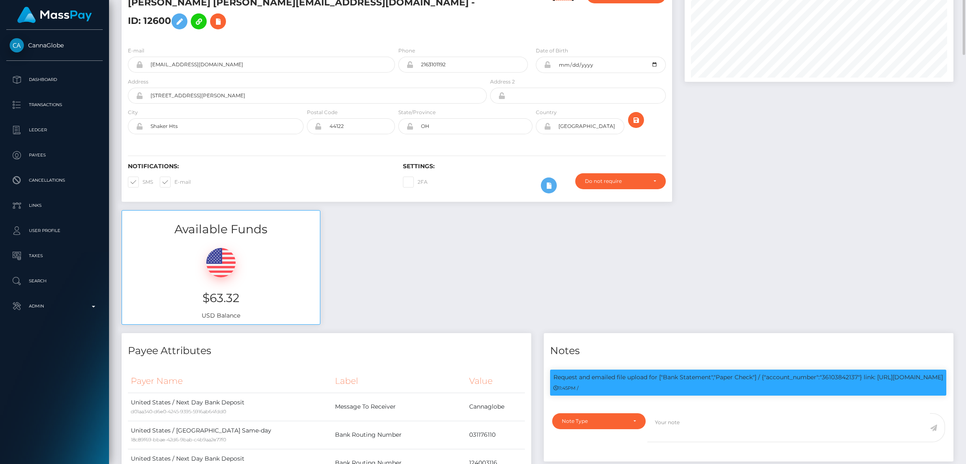
scroll to position [0, 0]
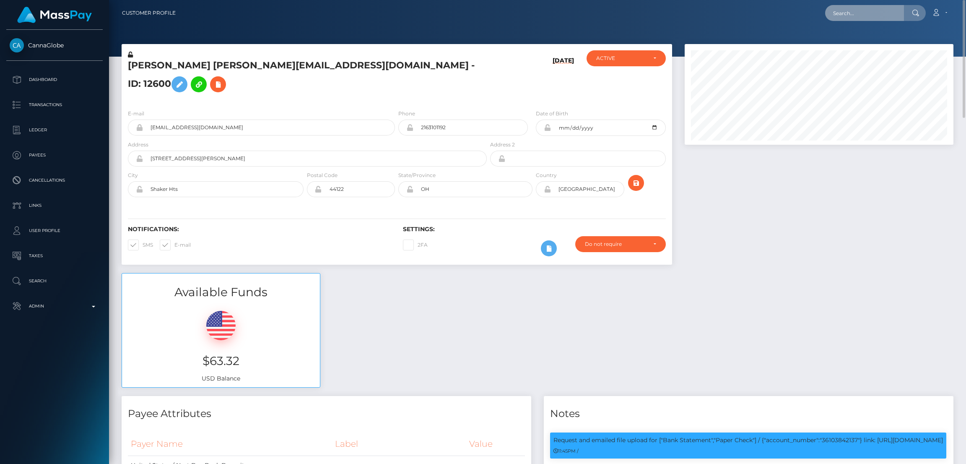
click at [854, 12] on input "text" at bounding box center [864, 13] width 79 height 16
paste input "gersonronda@gmail.com"
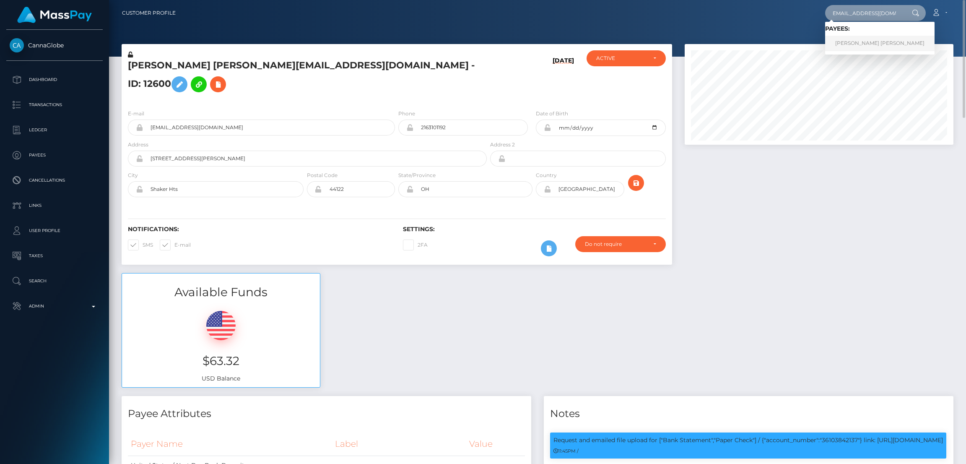
type input "gersonronda@gmail.com"
click at [846, 44] on link "Gerson Ronda Ronda Riopedre" at bounding box center [879, 44] width 109 height 16
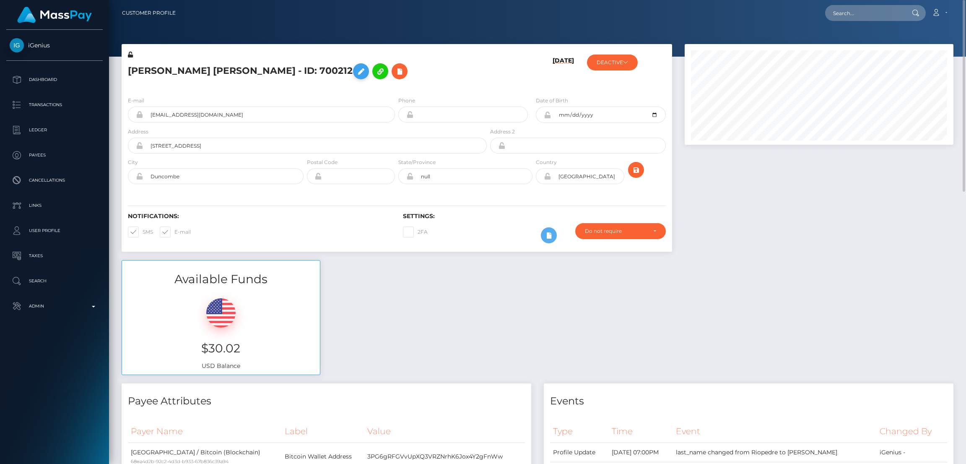
click at [356, 73] on icon at bounding box center [361, 71] width 10 height 10
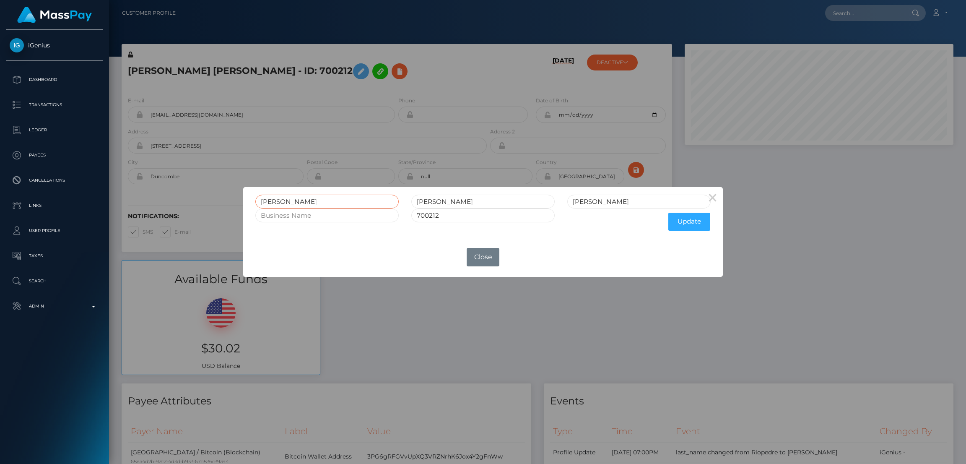
click at [275, 198] on input "[PERSON_NAME]" at bounding box center [326, 202] width 143 height 14
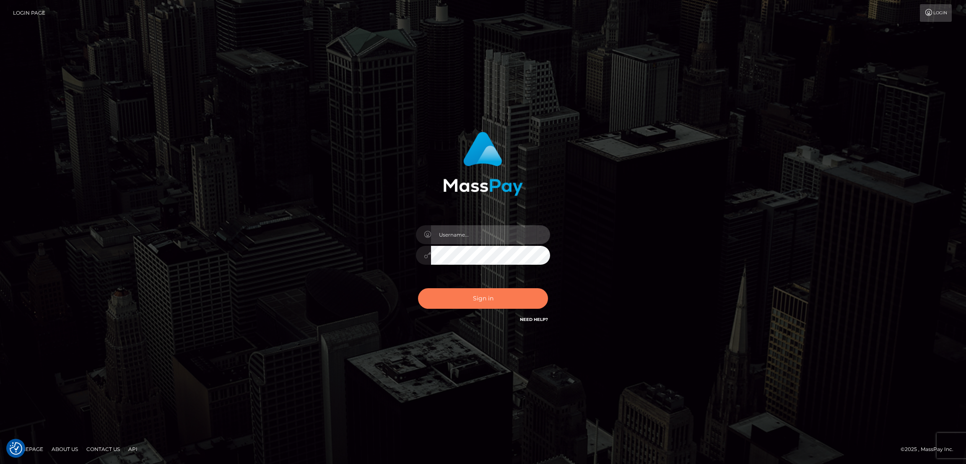
type input "by.es2"
click at [505, 298] on button "Sign in" at bounding box center [483, 298] width 130 height 21
type input "by.es2"
click at [495, 294] on button "Sign in" at bounding box center [483, 298] width 130 height 21
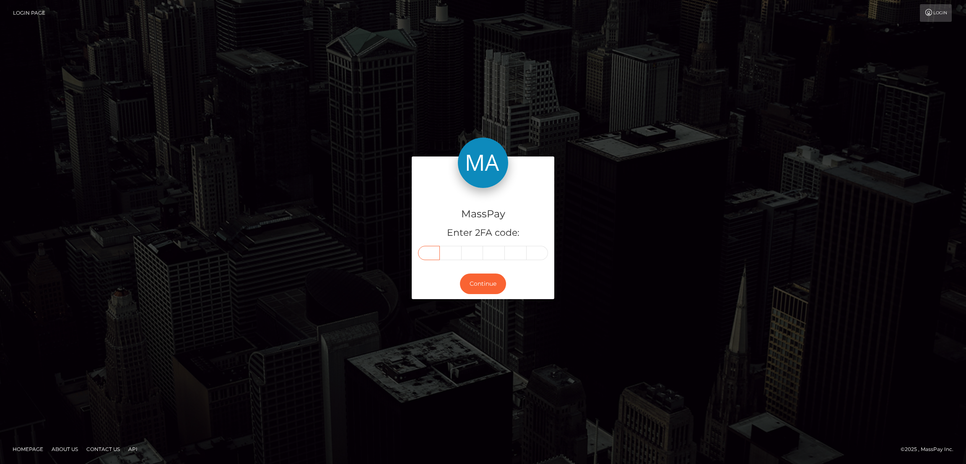
click at [429, 255] on input "text" at bounding box center [429, 253] width 22 height 14
paste input "1"
type input "1"
type input "5"
type input "2"
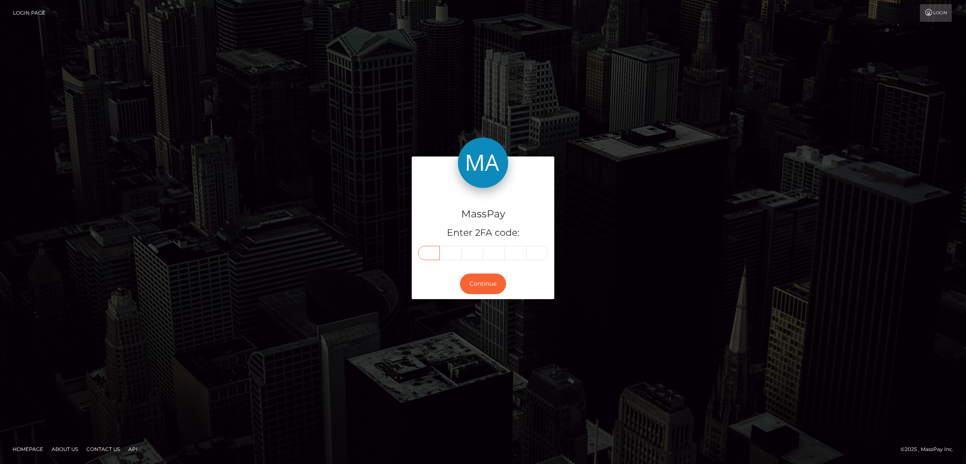
type input "3"
type input "8"
click at [482, 280] on button "Continue" at bounding box center [483, 283] width 46 height 21
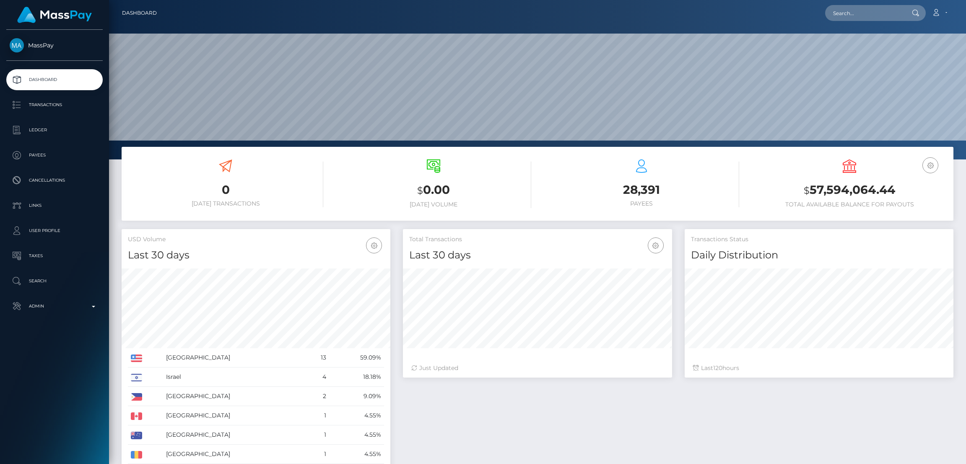
scroll to position [149, 269]
click at [849, 5] on input "text" at bounding box center [864, 13] width 79 height 16
click at [865, 17] on input "text" at bounding box center [864, 13] width 79 height 16
paste input "[EMAIL_ADDRESS][DOMAIN_NAME]"
click at [871, 13] on input "[EMAIL_ADDRESS][DOMAIN_NAME]" at bounding box center [864, 13] width 79 height 16
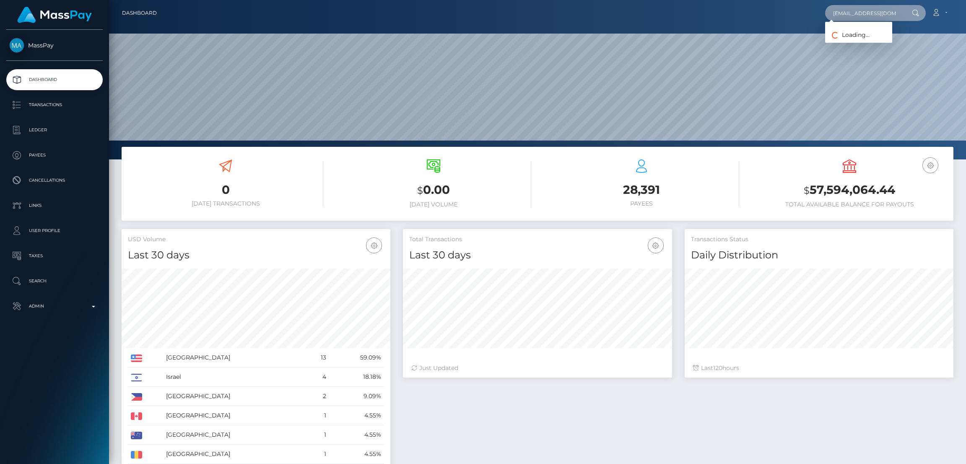
paste input "godď"
click at [848, 12] on input "[EMAIL_ADDRESS][DOMAIN_NAME]" at bounding box center [864, 13] width 79 height 16
click at [850, 10] on input "[EMAIL_ADDRESS][DOMAIN_NAME]" at bounding box center [864, 13] width 79 height 16
type input "[EMAIL_ADDRESS][DOMAIN_NAME]"
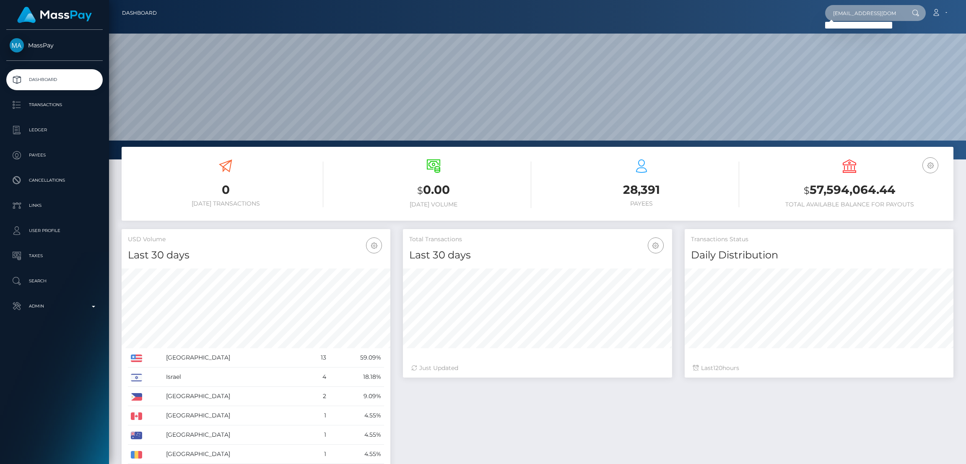
click at [864, 13] on input "[EMAIL_ADDRESS][DOMAIN_NAME]" at bounding box center [864, 13] width 79 height 16
click at [54, 279] on p "Search" at bounding box center [55, 281] width 90 height 13
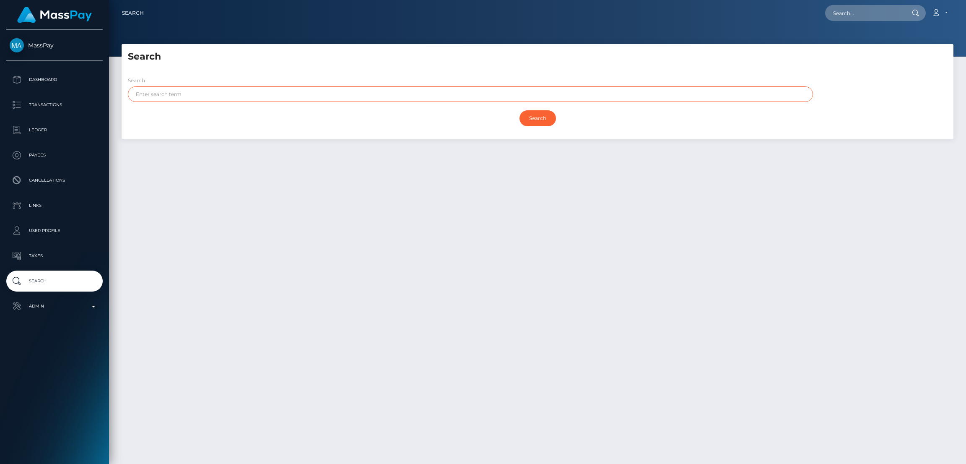
click at [195, 89] on input "text" at bounding box center [470, 94] width 685 height 16
paste input "[PERSON_NAME]"
type input "Thuy"
click at [535, 114] on input "Search" at bounding box center [538, 118] width 36 height 16
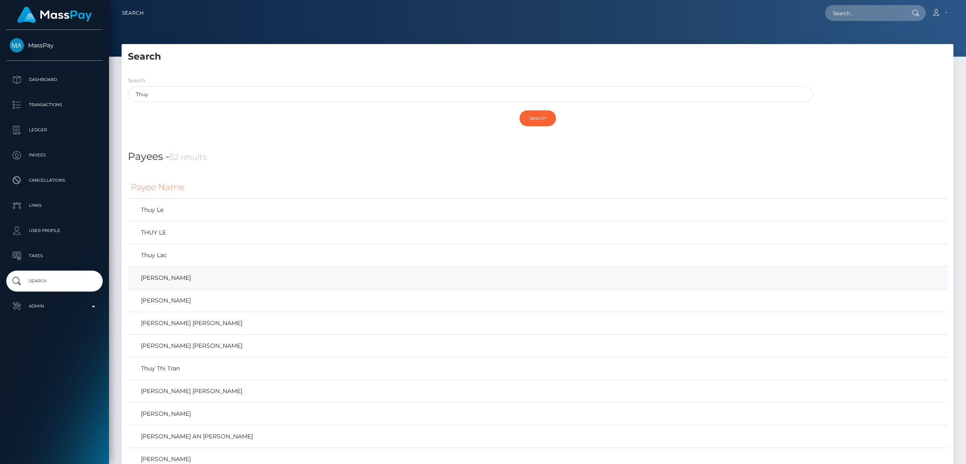
click at [186, 277] on link "[PERSON_NAME]" at bounding box center [538, 278] width 814 height 12
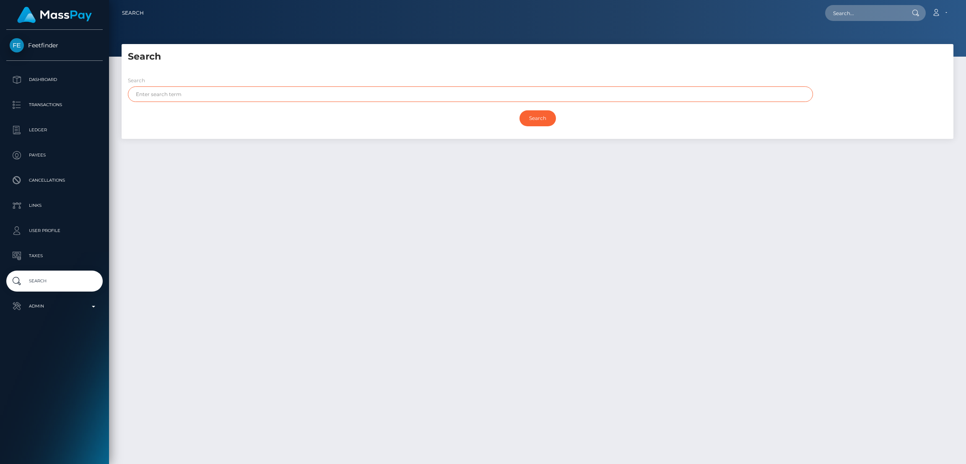
click at [219, 90] on input "text" at bounding box center [470, 94] width 685 height 16
paste input "[PERSON_NAME]"
type input "Thuy"
click at [520, 110] on input "Search" at bounding box center [538, 118] width 36 height 16
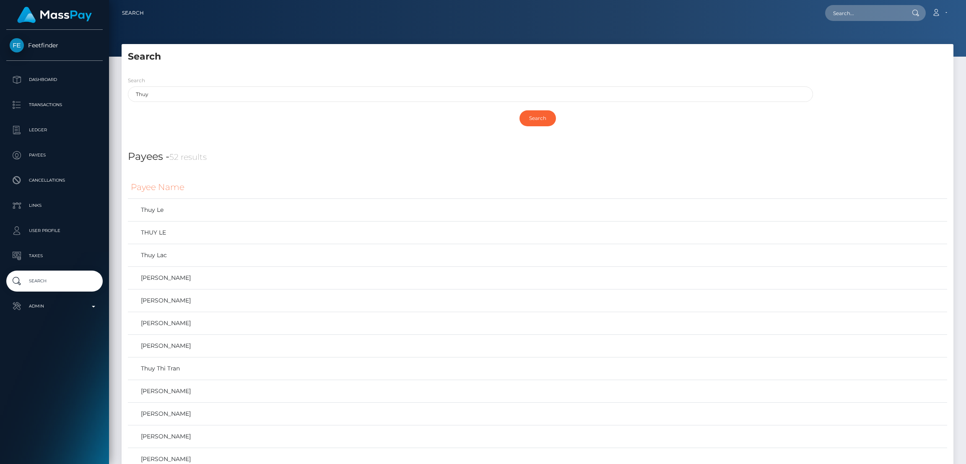
click at [390, 26] on div at bounding box center [537, 28] width 857 height 57
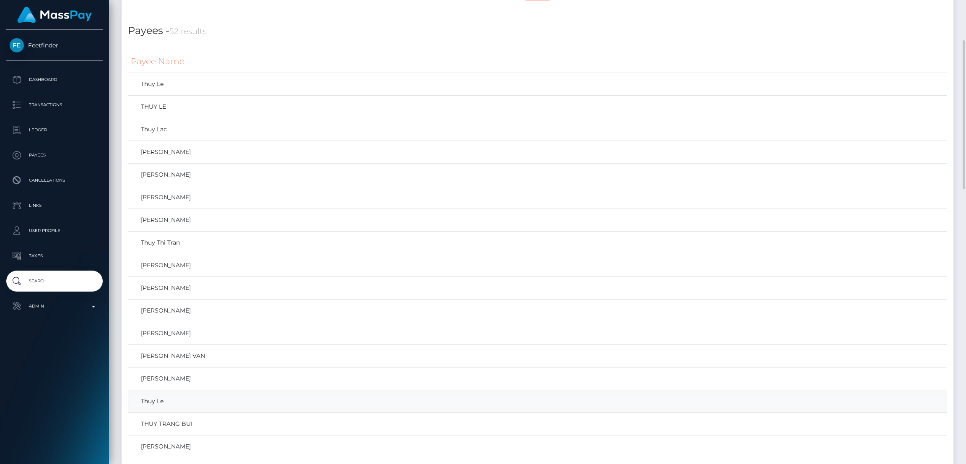
scroll to position [314, 0]
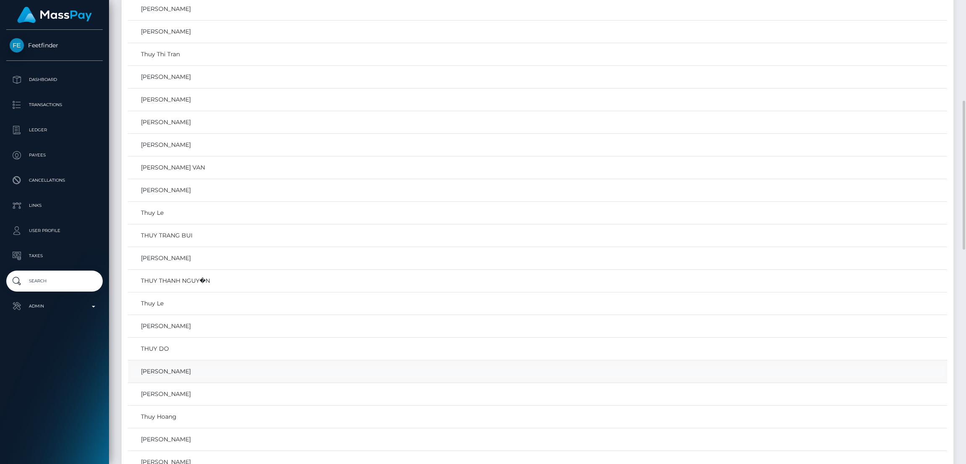
click at [202, 375] on link "Thuy Nguyen" at bounding box center [538, 371] width 814 height 12
